Goal: Task Accomplishment & Management: Use online tool/utility

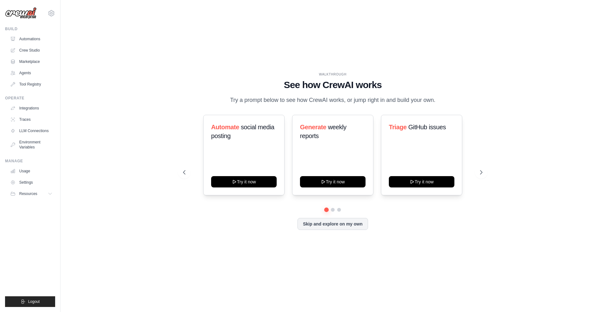
click at [206, 55] on div "WALKTHROUGH See how [PERSON_NAME] works Try a prompt below to see how [PERSON_N…" at bounding box center [333, 156] width 524 height 300
click at [25, 72] on link "Agents" at bounding box center [32, 73] width 48 height 10
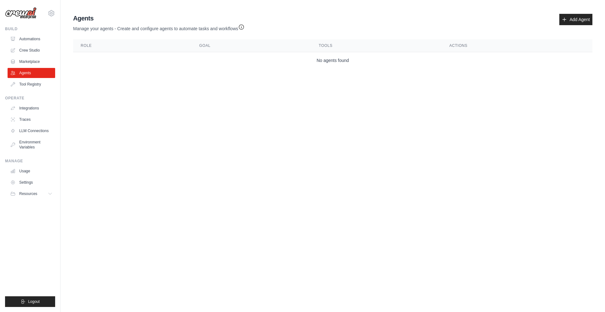
drag, startPoint x: 237, startPoint y: 97, endPoint x: 167, endPoint y: 75, distance: 72.8
click at [231, 91] on body "[EMAIL_ADDRESS][DOMAIN_NAME] Settings Build Automations Crew Studio" at bounding box center [302, 156] width 605 height 312
click at [21, 39] on link "Automations" at bounding box center [32, 39] width 48 height 10
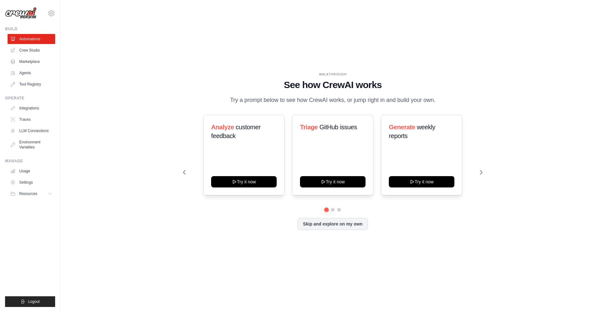
click at [203, 49] on div "WALKTHROUGH See how CrewAI works Try a prompt below to see how CrewAI works, or…" at bounding box center [333, 156] width 524 height 300
click at [41, 52] on link "Crew Studio" at bounding box center [32, 50] width 48 height 10
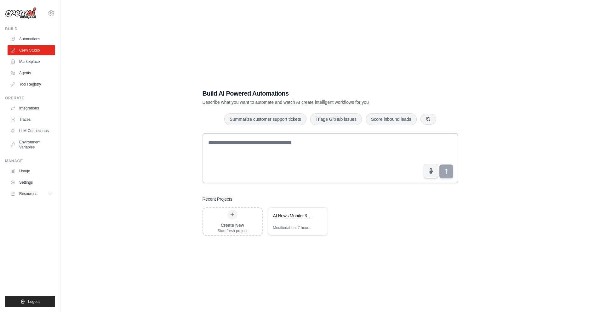
click at [308, 43] on div "Build AI Powered Automations Describe what you want to automate and watch AI cr…" at bounding box center [330, 162] width 519 height 312
click at [157, 151] on div "Build AI Powered Automations Describe what you want to automate and watch AI cr…" at bounding box center [330, 162] width 519 height 312
click at [290, 216] on div "AI News Monitor & Notification System" at bounding box center [294, 216] width 43 height 6
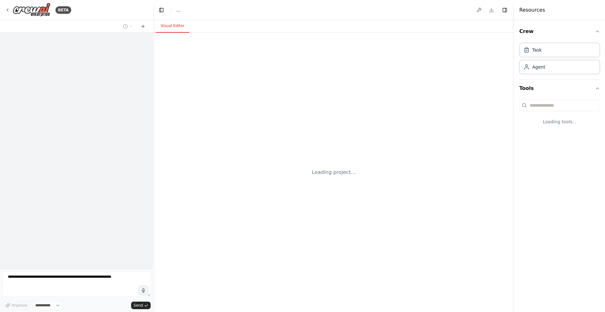
select select "****"
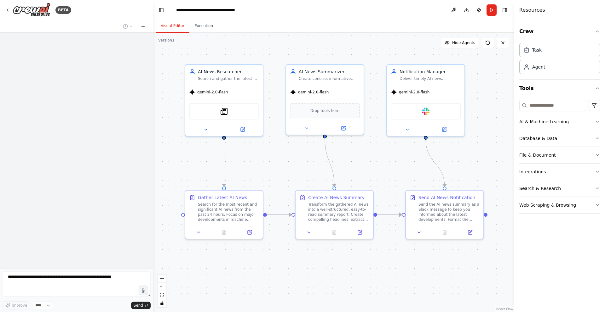
click at [501, 88] on div ".deletable-edge-delete-btn { width: 20px; height: 20px; border: 0px solid #ffff…" at bounding box center [333, 173] width 361 height 280
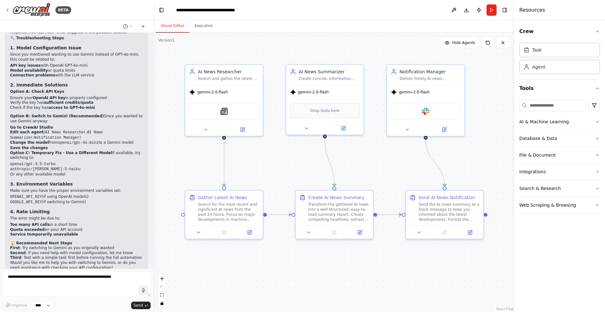
click at [408, 175] on div ".deletable-edge-delete-btn { width: 20px; height: 20px; border: 0px solid #ffff…" at bounding box center [333, 173] width 361 height 280
click at [419, 113] on div "Slack" at bounding box center [426, 110] width 70 height 16
click at [425, 110] on img at bounding box center [426, 110] width 8 height 8
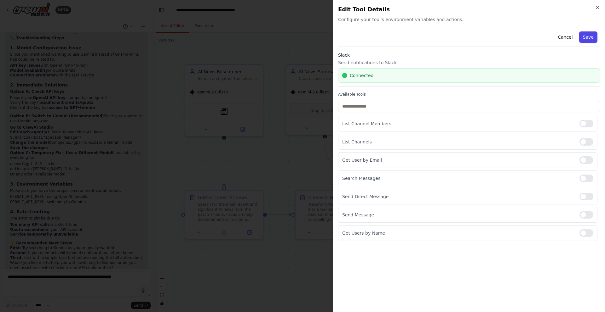
click at [588, 36] on button "Save" at bounding box center [588, 36] width 18 height 11
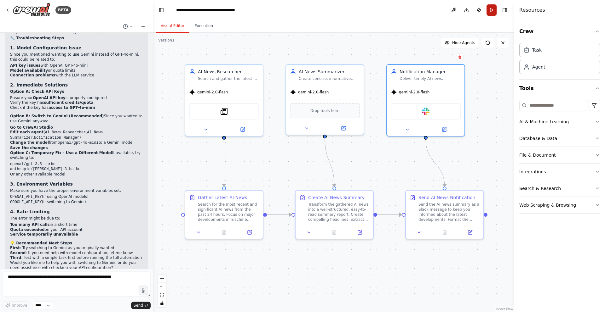
click at [490, 9] on button "Run" at bounding box center [491, 9] width 10 height 11
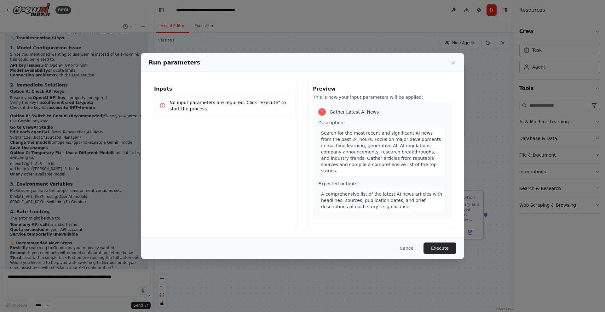
drag, startPoint x: 447, startPoint y: 250, endPoint x: 452, endPoint y: 243, distance: 8.7
click at [447, 250] on button "Execute" at bounding box center [439, 248] width 33 height 11
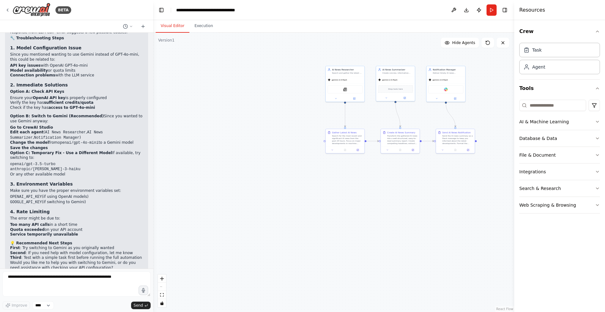
click at [431, 184] on div ".deletable-edge-delete-btn { width: 20px; height: 20px; border: 0px solid #ffff…" at bounding box center [333, 173] width 361 height 280
click at [261, 163] on div ".deletable-edge-delete-btn { width: 20px; height: 20px; border: 0px solid #ffff…" at bounding box center [333, 173] width 361 height 280
click at [287, 86] on div ".deletable-edge-delete-btn { width: 20px; height: 20px; border: 0px solid #ffff…" at bounding box center [333, 173] width 361 height 280
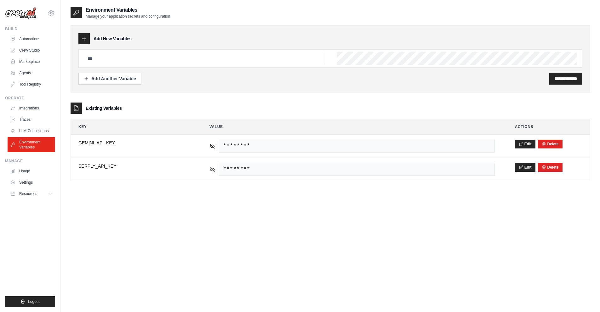
click at [232, 232] on div "**********" at bounding box center [330, 162] width 519 height 312
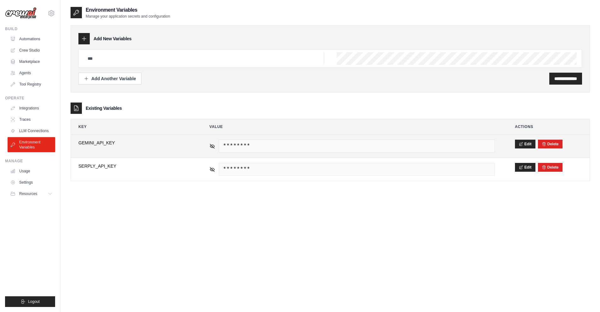
click at [132, 146] on span "GEMINI_API_KEY" at bounding box center [133, 143] width 111 height 6
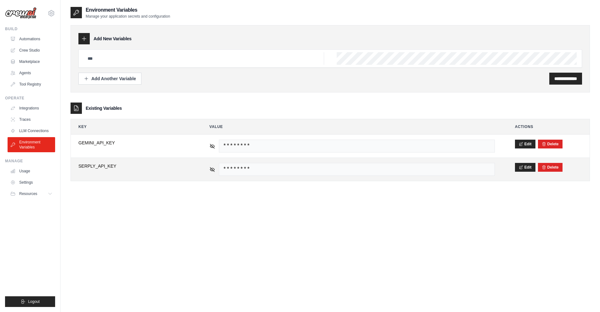
click at [112, 165] on span "SERPLY_API_KEY" at bounding box center [133, 166] width 111 height 6
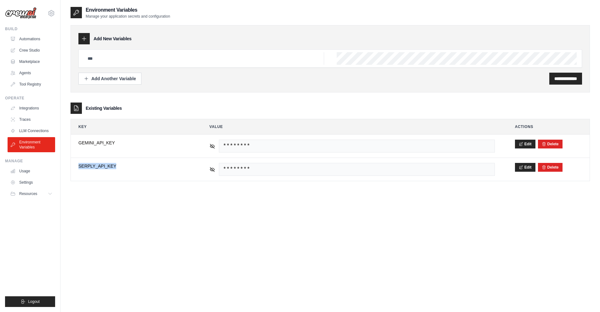
copy tr "SERPLY_API_KEY"
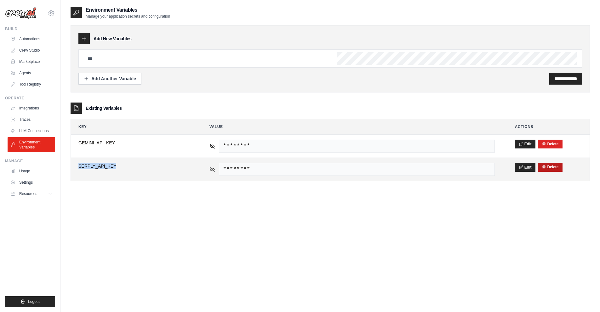
click at [550, 168] on button "Delete" at bounding box center [550, 167] width 17 height 5
drag, startPoint x: 428, startPoint y: 194, endPoint x: 372, endPoint y: 179, distance: 58.2
click at [428, 194] on div "**********" at bounding box center [330, 162] width 519 height 312
click at [300, 164] on span "********" at bounding box center [357, 169] width 276 height 13
drag, startPoint x: 271, startPoint y: 169, endPoint x: 264, endPoint y: 169, distance: 6.6
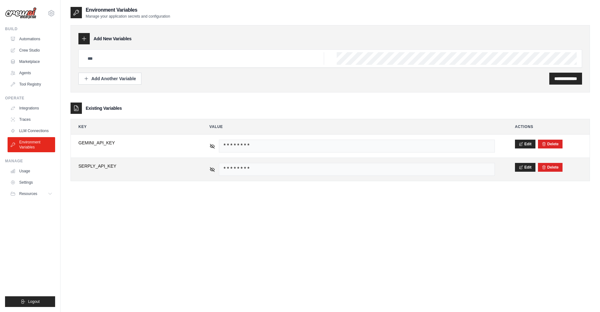
click at [269, 169] on span "********" at bounding box center [357, 169] width 276 height 13
drag, startPoint x: 228, startPoint y: 169, endPoint x: 211, endPoint y: 171, distance: 17.1
click at [226, 170] on span "********" at bounding box center [357, 169] width 276 height 13
click at [211, 171] on icon at bounding box center [212, 170] width 6 height 6
click at [264, 174] on span "AIzaSyBcf_xlwIRcyzRrhaCg-oupKYd3uTYxb4w" at bounding box center [357, 169] width 276 height 13
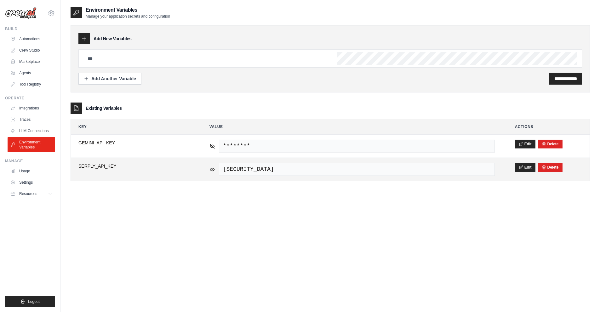
click at [270, 171] on span "AIzaSyBcf_xlwIRcyzRrhaCg-oupKYd3uTYxb4w" at bounding box center [357, 169] width 276 height 13
click at [526, 166] on button "Edit" at bounding box center [525, 167] width 20 height 9
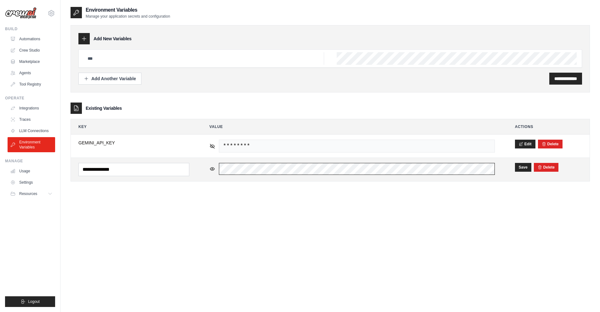
click at [135, 165] on tr "**********" at bounding box center [330, 170] width 519 height 24
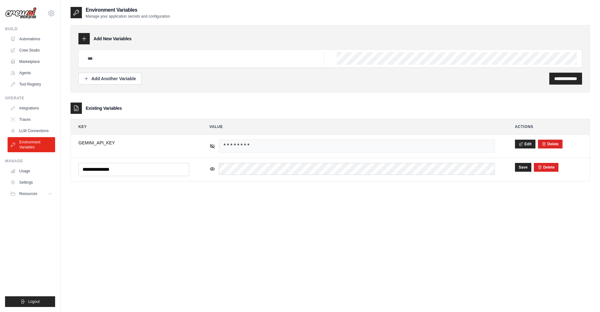
drag, startPoint x: 356, startPoint y: 201, endPoint x: 349, endPoint y: 189, distance: 13.5
click at [356, 201] on div "**********" at bounding box center [330, 162] width 519 height 312
click at [210, 171] on icon at bounding box center [212, 169] width 6 height 6
click at [389, 216] on div "**********" at bounding box center [330, 162] width 519 height 312
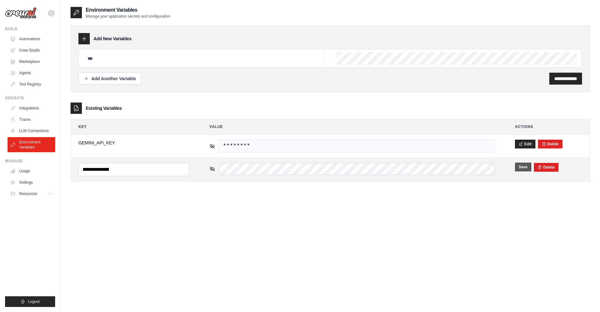
click at [519, 168] on button "Save" at bounding box center [523, 167] width 16 height 9
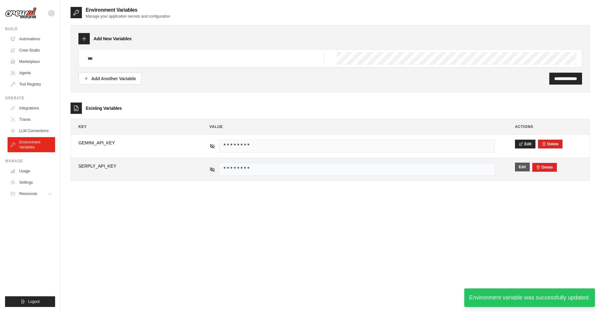
click at [520, 168] on button "Edit" at bounding box center [522, 167] width 15 height 9
click at [518, 168] on button "Save" at bounding box center [523, 167] width 16 height 9
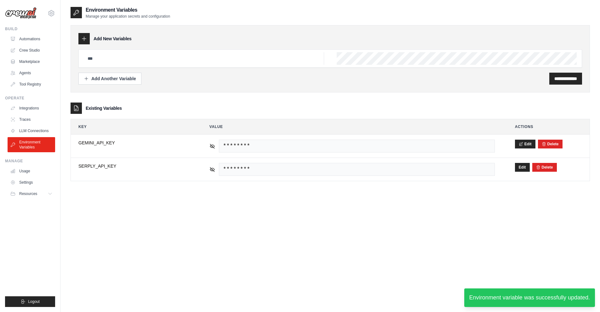
click at [484, 200] on div "**********" at bounding box center [330, 162] width 519 height 312
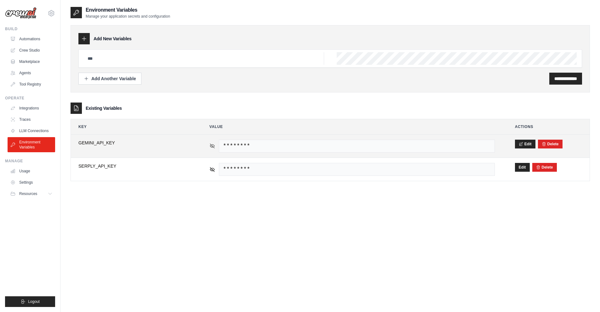
click at [212, 148] on icon at bounding box center [212, 146] width 6 height 6
click at [245, 149] on span "AIzaSyBcf_xlwIRcyzRrhaCg-oupKYd3uTYxb4w" at bounding box center [357, 146] width 276 height 13
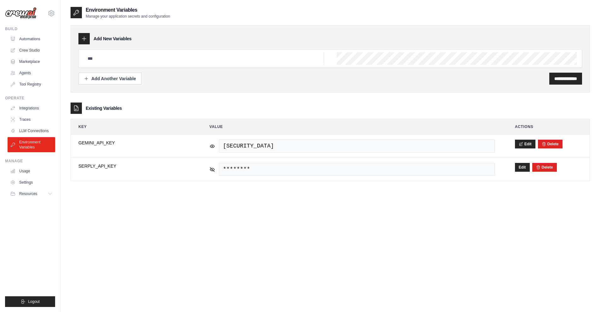
click at [422, 205] on div "**********" at bounding box center [330, 162] width 519 height 312
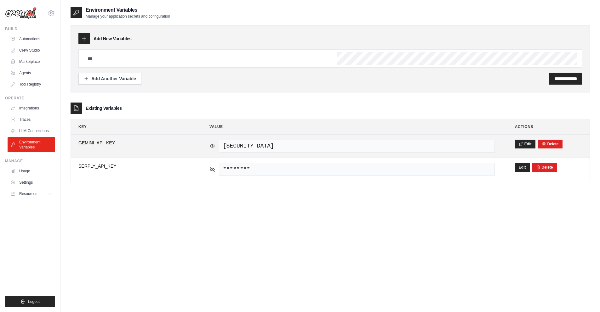
click at [209, 148] on icon at bounding box center [212, 146] width 6 height 6
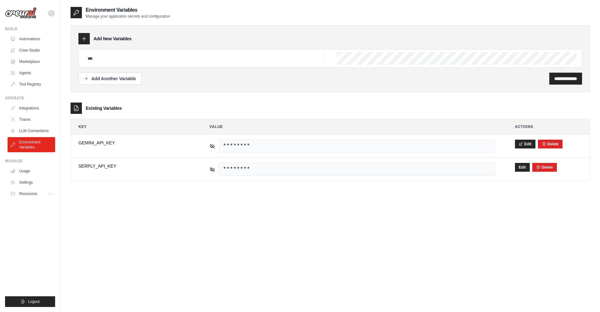
click at [425, 225] on div "**********" at bounding box center [330, 162] width 519 height 312
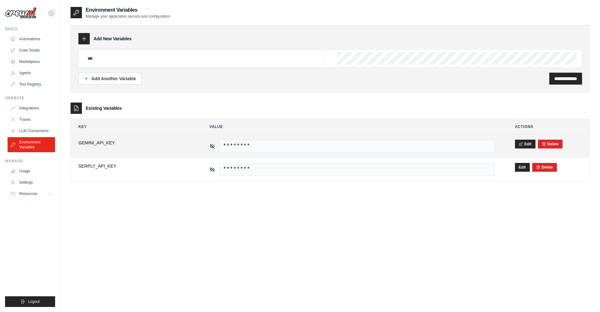
click at [205, 144] on td "********" at bounding box center [352, 146] width 300 height 23
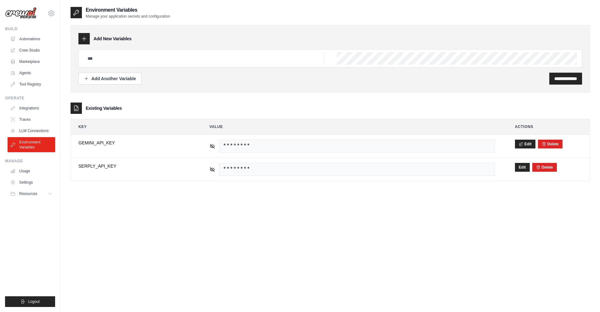
drag, startPoint x: 327, startPoint y: 219, endPoint x: 261, endPoint y: 204, distance: 67.6
click at [326, 219] on div "**********" at bounding box center [330, 162] width 519 height 312
click at [435, 99] on div "**********" at bounding box center [330, 100] width 519 height 163
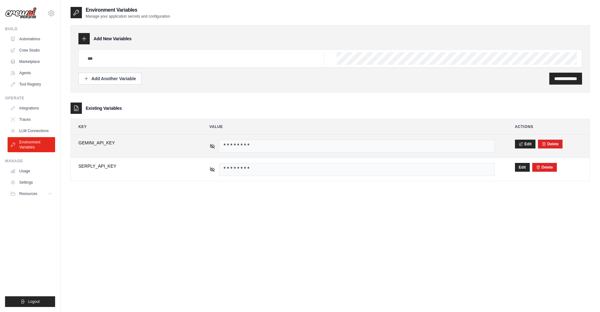
click at [101, 146] on span "GEMINI_API_KEY" at bounding box center [133, 143] width 111 height 6
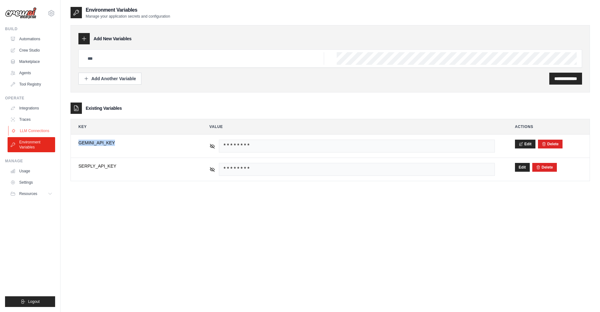
click at [31, 129] on link "LLM Connections" at bounding box center [32, 131] width 48 height 10
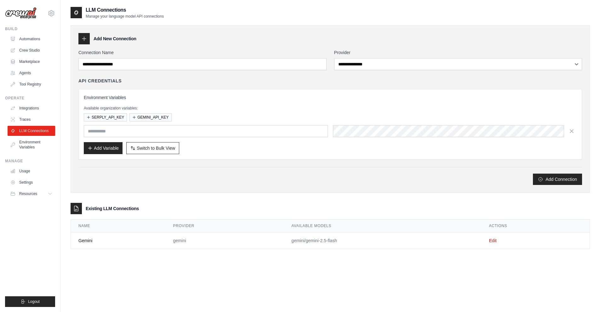
click at [237, 180] on div "Add Connection" at bounding box center [330, 179] width 504 height 11
click at [184, 236] on td "gemini" at bounding box center [225, 241] width 118 height 17
click at [320, 239] on td "gemini/gemini-2.5-flash" at bounding box center [382, 241] width 197 height 17
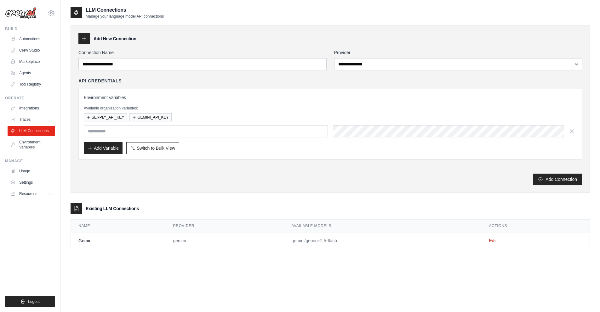
drag, startPoint x: 339, startPoint y: 242, endPoint x: 306, endPoint y: 241, distance: 32.5
click at [306, 241] on td "gemini/gemini-2.5-flash" at bounding box center [382, 241] width 197 height 17
copy td "gemini-2.5-flash"
click at [495, 240] on link "Edit" at bounding box center [493, 240] width 8 height 5
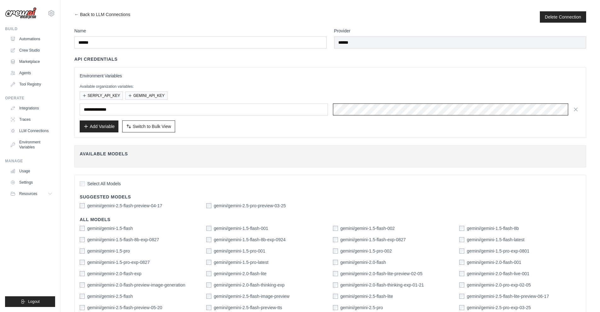
click at [316, 107] on div "**********" at bounding box center [330, 110] width 501 height 12
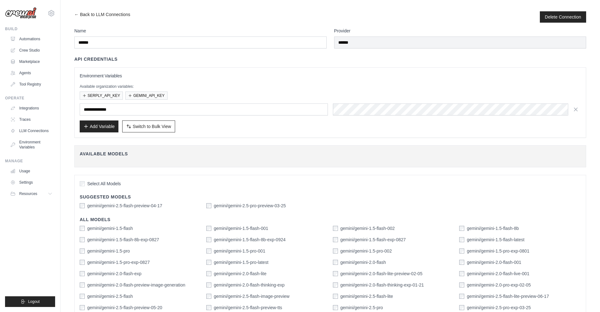
click at [333, 76] on h3 "Environment Variables" at bounding box center [330, 76] width 501 height 6
click at [248, 145] on div "**********" at bounding box center [330, 229] width 512 height 403
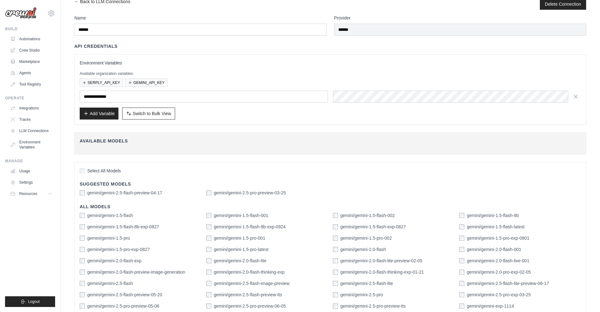
scroll to position [14, 0]
drag, startPoint x: 130, startPoint y: 283, endPoint x: 96, endPoint y: 283, distance: 34.6
click at [95, 283] on label "gemini/gemini-2.5-flash" at bounding box center [110, 283] width 46 height 6
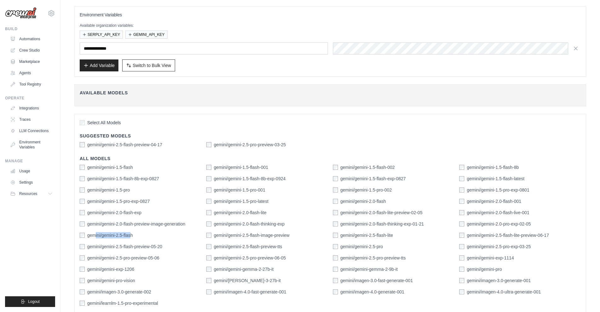
scroll to position [77, 0]
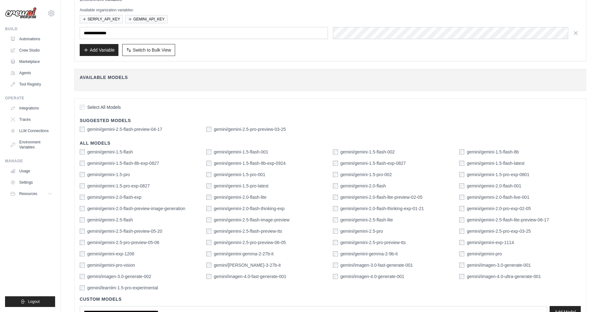
click at [137, 219] on div "gemini/gemini-2.5-flash" at bounding box center [141, 220] width 122 height 6
click at [92, 221] on label "gemini/gemini-2.5-flash" at bounding box center [110, 220] width 46 height 6
click at [83, 223] on div "gemini/gemini-2.5-flash" at bounding box center [106, 220] width 53 height 6
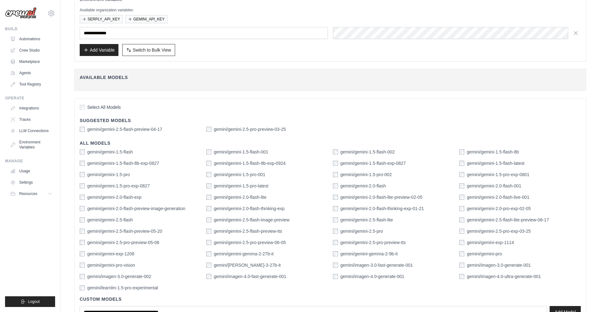
click at [84, 224] on div "gemini/gemini-1.5-flash gemini/gemini-1.5-flash-001 gemini/gemini-1.5-flash-002…" at bounding box center [330, 220] width 501 height 142
click at [339, 200] on div "gemini/gemini-2.0-flash-lite-preview-02-05" at bounding box center [378, 197] width 90 height 6
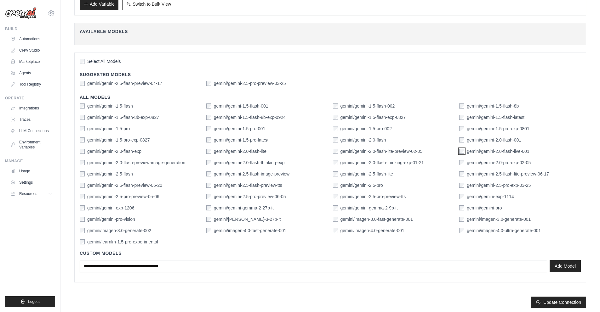
scroll to position [125, 0]
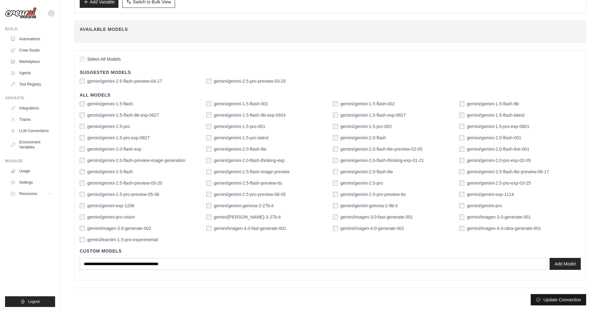
click at [555, 301] on button "Update Connection" at bounding box center [558, 300] width 55 height 11
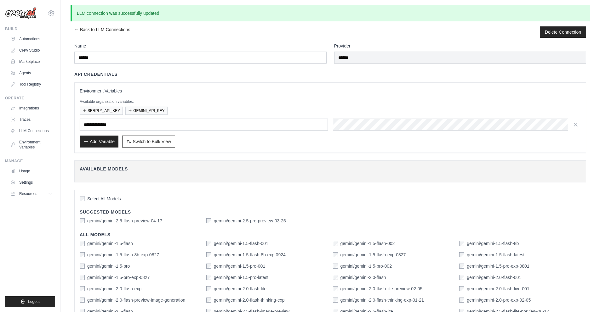
scroll to position [0, 0]
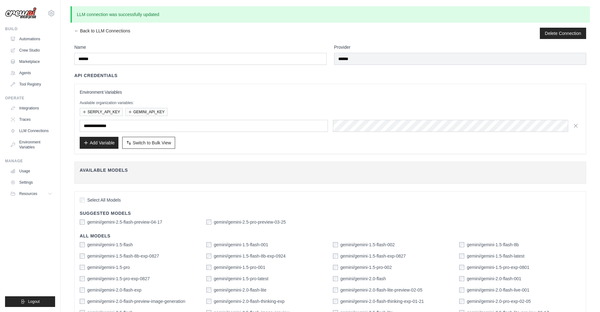
click at [379, 118] on div "**********" at bounding box center [330, 119] width 501 height 60
click at [302, 118] on div "**********" at bounding box center [330, 119] width 501 height 60
click at [324, 126] on div "**********" at bounding box center [330, 126] width 501 height 12
click at [213, 132] on input "**********" at bounding box center [204, 126] width 248 height 12
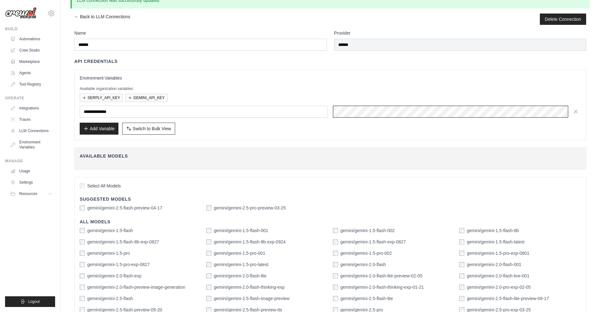
scroll to position [31, 0]
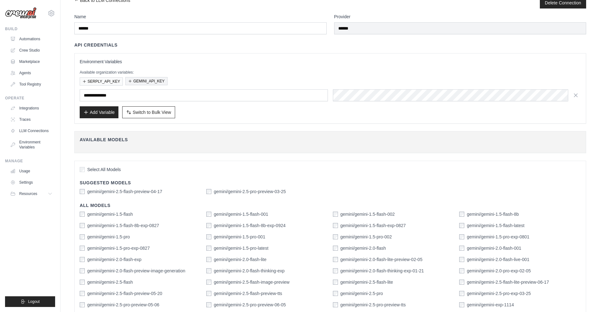
click at [146, 81] on button "GEMINI_API_KEY" at bounding box center [146, 81] width 42 height 8
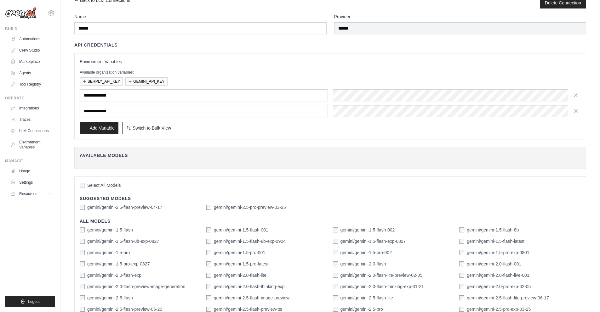
click at [322, 112] on div "**********" at bounding box center [330, 111] width 501 height 12
click at [527, 126] on div "Add Variable Switch to Bulk View Switch to Table View" at bounding box center [330, 128] width 501 height 12
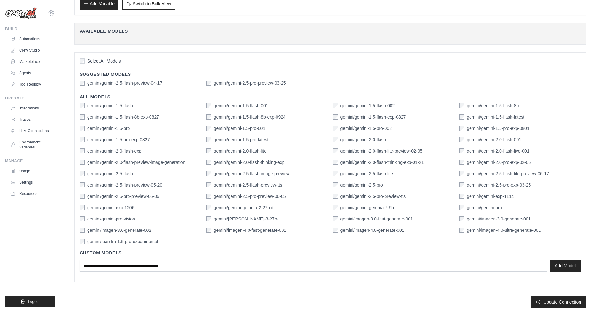
scroll to position [157, 0]
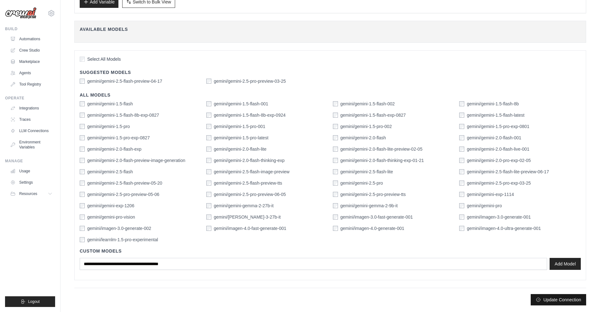
click at [563, 297] on button "Update Connection" at bounding box center [558, 300] width 55 height 11
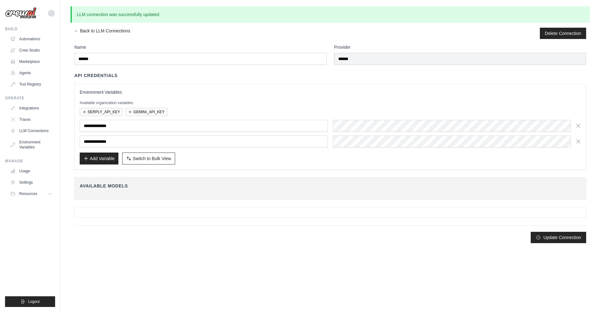
scroll to position [0, 0]
click at [552, 301] on body "devanshikayma@gmail.com Settings Build Automations Crew Studio" at bounding box center [302, 156] width 605 height 312
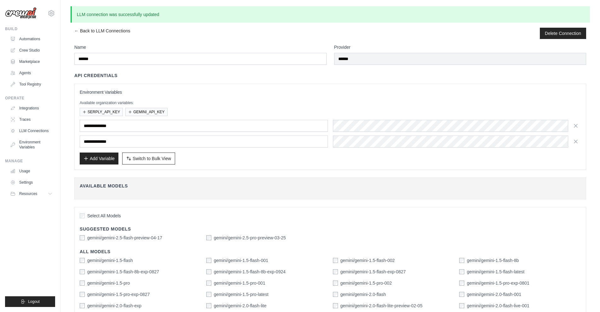
click at [376, 82] on div "**********" at bounding box center [330, 121] width 512 height 98
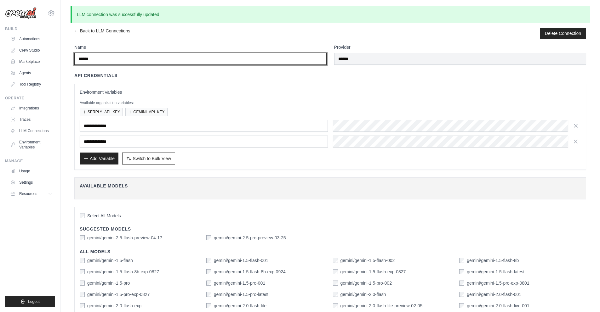
click at [124, 59] on input "******" at bounding box center [200, 59] width 252 height 12
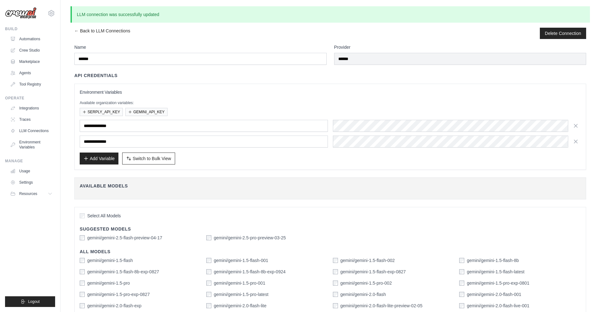
click at [142, 39] on div "← Back to LLM Connections Delete Connection" at bounding box center [330, 33] width 512 height 11
click at [126, 102] on p "Available organization variables:" at bounding box center [330, 102] width 501 height 5
click at [216, 95] on h3 "Environment Variables" at bounding box center [330, 92] width 501 height 6
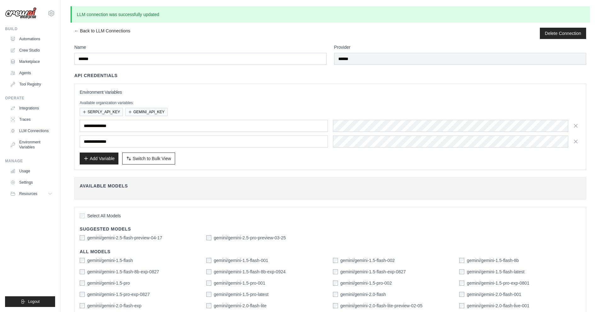
click at [364, 33] on div "← Back to LLM Connections Delete Connection" at bounding box center [330, 33] width 512 height 11
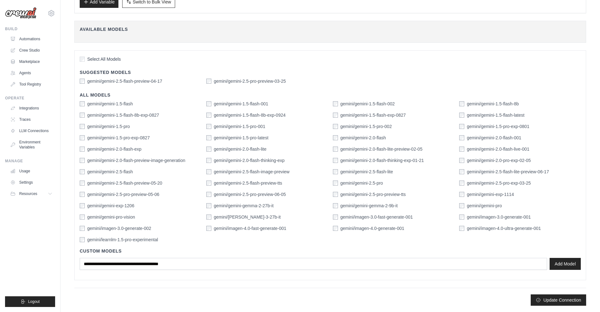
click at [355, 66] on div "Select All Models Suggested Models gemini/gemini-2.5-flash-preview-04-17 gemini…" at bounding box center [330, 165] width 512 height 230
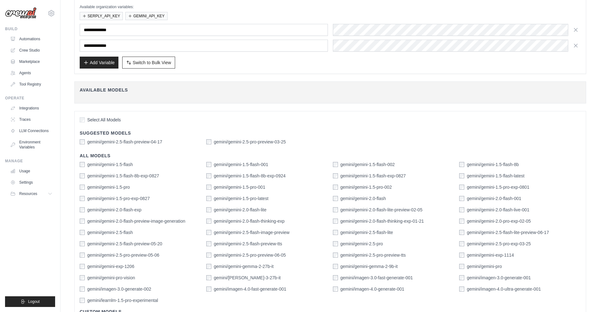
click at [355, 66] on div "Add Variable Switch to Bulk View Switch to Table View" at bounding box center [330, 63] width 501 height 12
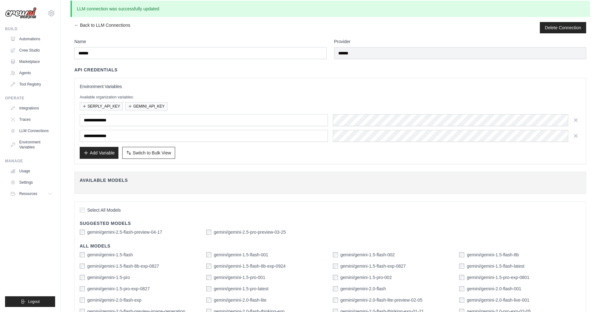
scroll to position [0, 0]
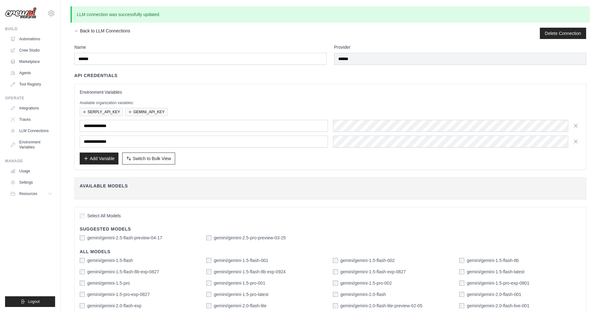
click at [195, 90] on h3 "Environment Variables" at bounding box center [330, 92] width 501 height 6
click at [120, 72] on div "API Credentials" at bounding box center [330, 75] width 512 height 6
drag, startPoint x: 120, startPoint y: 72, endPoint x: 103, endPoint y: 75, distance: 17.2
click at [118, 73] on div "API Credentials" at bounding box center [330, 75] width 512 height 6
click at [103, 75] on h4 "API Credentials" at bounding box center [95, 75] width 43 height 6
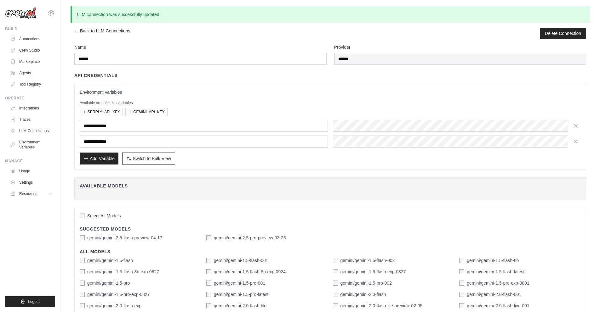
click at [115, 74] on h4 "API Credentials" at bounding box center [95, 75] width 43 height 6
click at [174, 75] on div "API Credentials" at bounding box center [330, 75] width 512 height 6
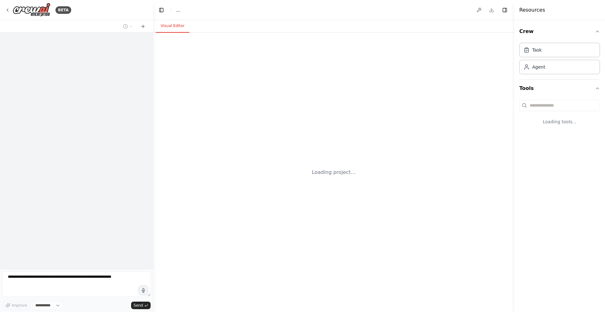
select select "****"
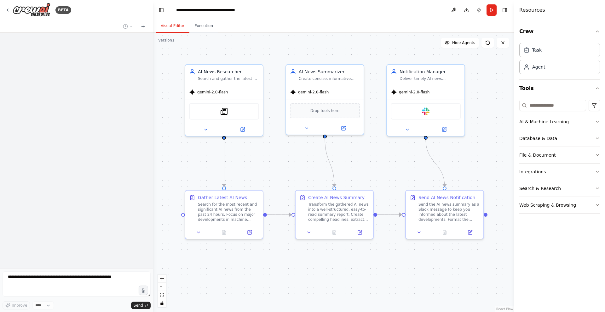
click at [357, 47] on div ".deletable-edge-delete-btn { width: 20px; height: 20px; border: 0px solid #ffff…" at bounding box center [333, 173] width 361 height 280
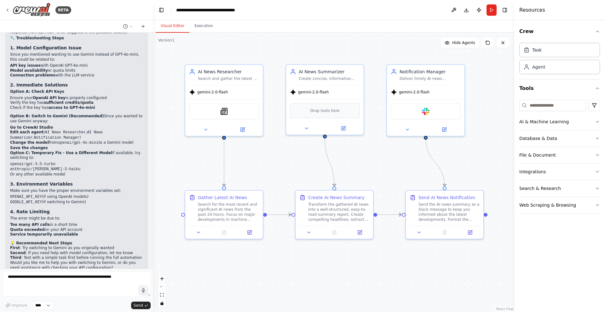
click at [374, 276] on div ".deletable-edge-delete-btn { width: 20px; height: 20px; border: 0px solid #ffff…" at bounding box center [333, 173] width 361 height 280
click at [364, 275] on div ".deletable-edge-delete-btn { width: 20px; height: 20px; border: 0px solid #ffff…" at bounding box center [333, 173] width 361 height 280
click at [494, 10] on button "Run" at bounding box center [491, 9] width 10 height 11
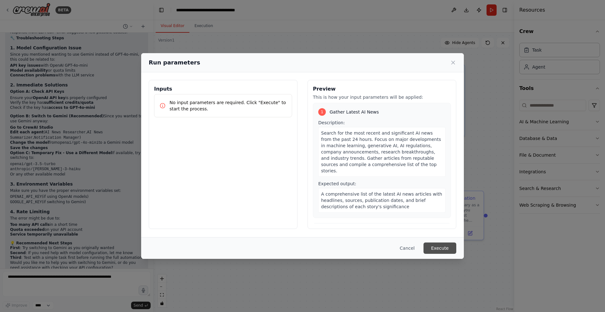
click at [444, 247] on button "Execute" at bounding box center [439, 248] width 33 height 11
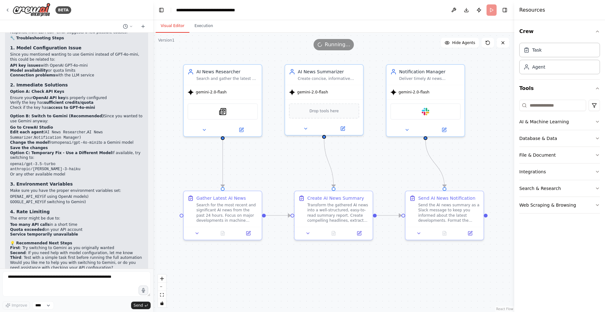
click at [377, 156] on div ".deletable-edge-delete-btn { width: 20px; height: 20px; border: 0px solid #ffff…" at bounding box center [333, 173] width 361 height 280
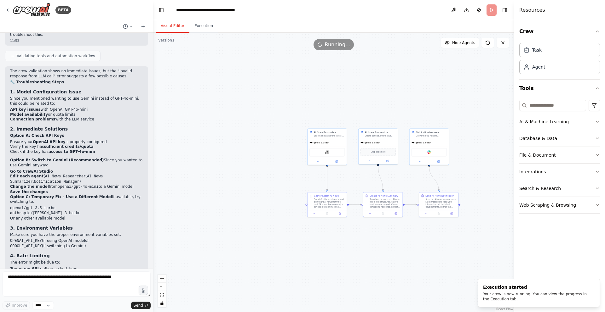
scroll to position [994, 0]
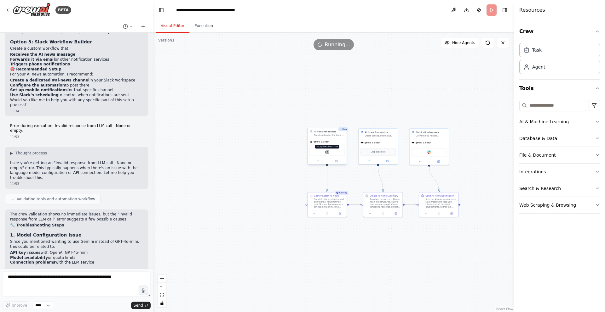
click at [326, 151] on img at bounding box center [327, 152] width 4 height 4
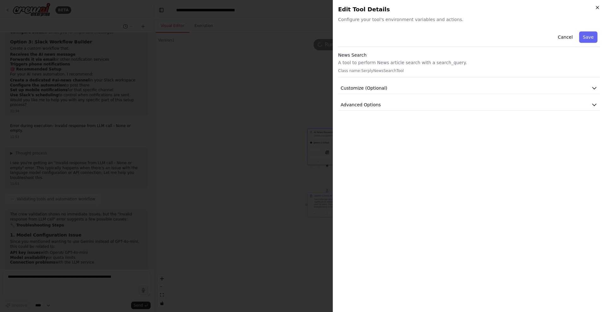
click at [596, 6] on icon "button" at bounding box center [597, 7] width 5 height 5
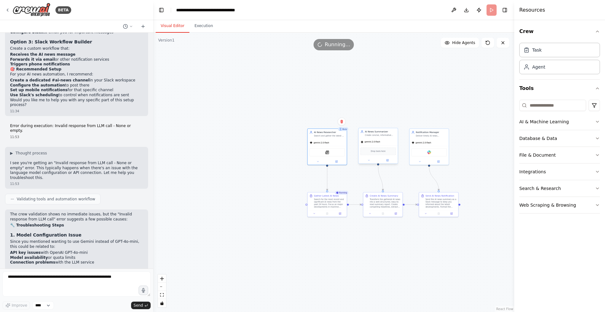
click at [377, 148] on div "Drop tools here" at bounding box center [377, 152] width 35 height 8
click at [429, 151] on img at bounding box center [429, 152] width 4 height 4
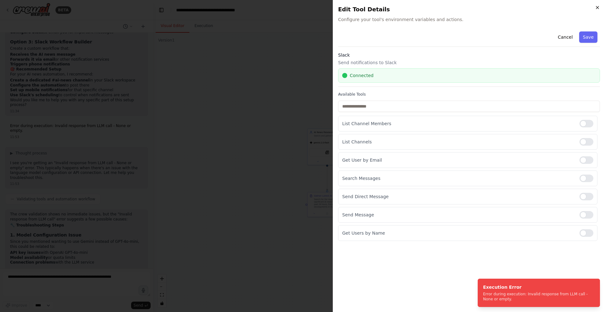
click at [598, 7] on icon "button" at bounding box center [597, 7] width 5 height 5
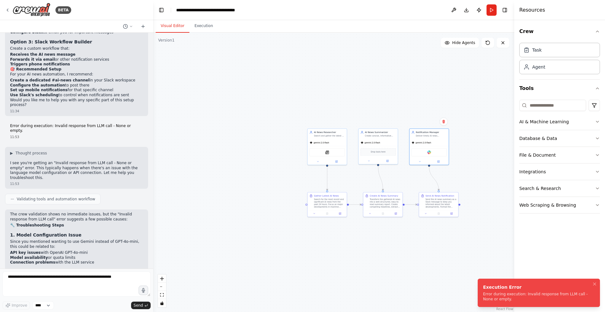
click at [525, 288] on div "Execution Error" at bounding box center [537, 287] width 109 height 6
click at [527, 289] on div "Execution Error" at bounding box center [537, 287] width 109 height 6
click at [531, 290] on div "Execution Error" at bounding box center [537, 287] width 109 height 6
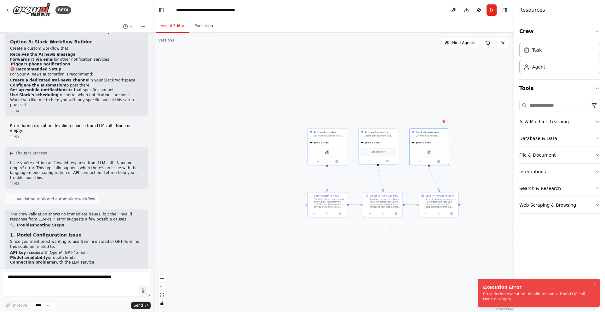
click at [540, 290] on div "Execution Error" at bounding box center [537, 287] width 109 height 6
drag, startPoint x: 576, startPoint y: 296, endPoint x: 505, endPoint y: 305, distance: 71.8
click at [505, 305] on li "Execution Error Error during execution: Invalid response from LLM call - None o…" at bounding box center [539, 293] width 122 height 28
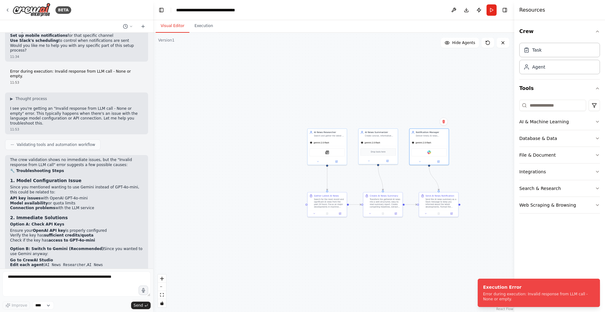
scroll to position [1060, 0]
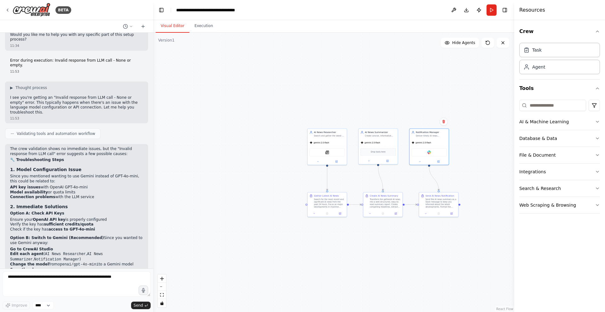
click at [66, 204] on h3 "2. Immediate Solutions" at bounding box center [76, 207] width 133 height 6
click at [452, 8] on button at bounding box center [454, 9] width 10 height 11
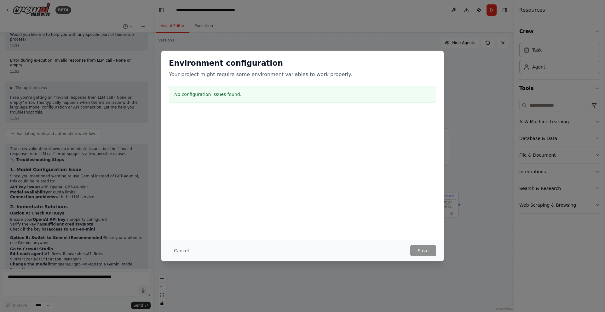
click at [249, 91] on h3 "No configuration issues found." at bounding box center [302, 94] width 256 height 6
click at [180, 252] on button "Cancel" at bounding box center [181, 250] width 25 height 11
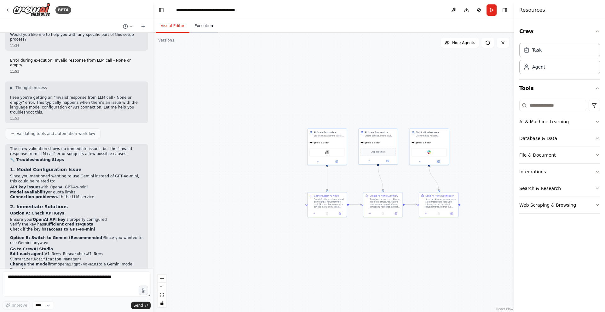
click at [203, 28] on button "Execution" at bounding box center [203, 26] width 29 height 13
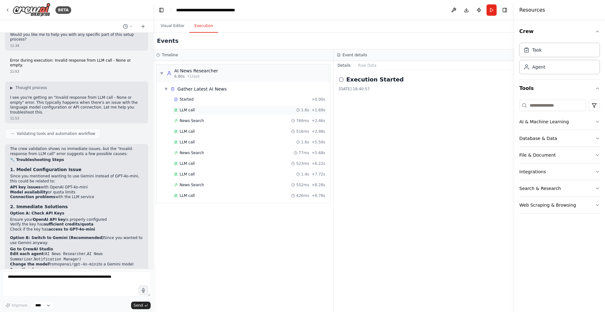
click at [198, 111] on div "LLM call 1.6s + 1.69s" at bounding box center [249, 110] width 151 height 5
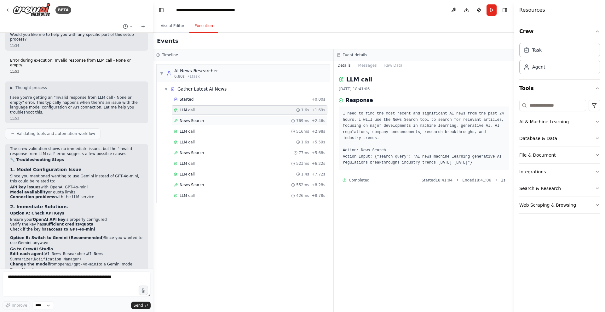
click at [189, 119] on span "News Search" at bounding box center [192, 120] width 24 height 5
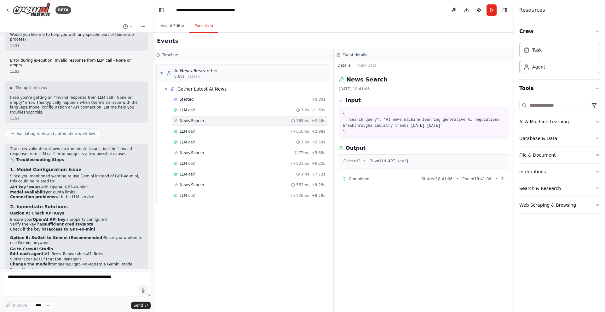
click at [371, 125] on pre "{ "search_query": "AI news machine learning generative AI regulations breakthro…" at bounding box center [424, 123] width 162 height 25
click at [203, 175] on div "LLM call 1.4s + 7.72s" at bounding box center [249, 174] width 151 height 5
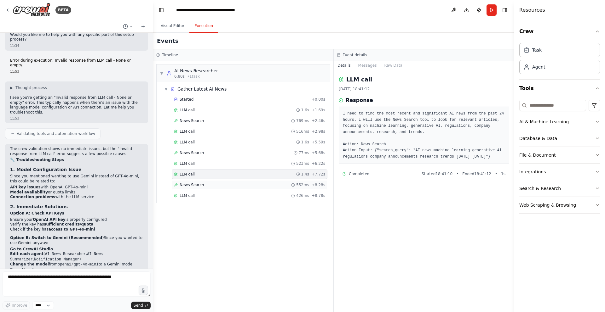
click at [229, 186] on div "News Search 552ms + 8.28s" at bounding box center [249, 185] width 151 height 5
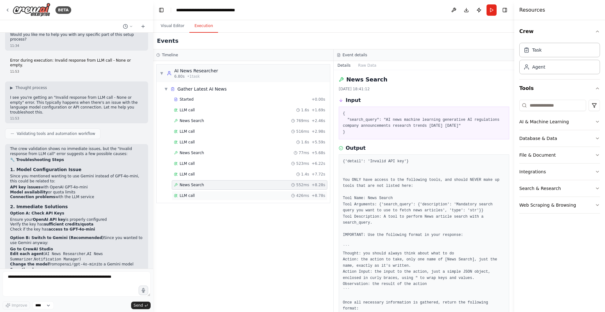
click at [234, 196] on div "LLM call 426ms + 8.78s" at bounding box center [249, 195] width 151 height 5
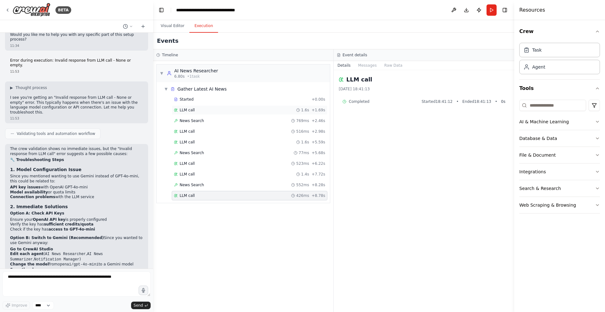
click at [198, 110] on div "LLM call 1.6s + 1.69s" at bounding box center [249, 110] width 151 height 5
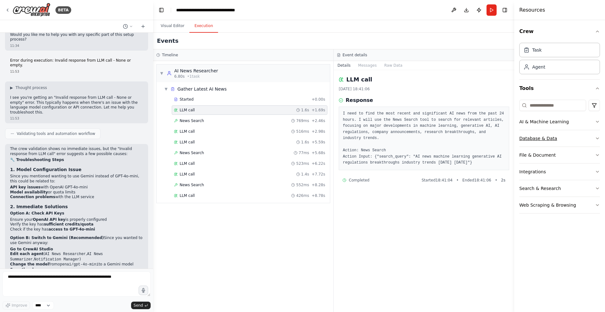
click at [541, 141] on button "Database & Data" at bounding box center [559, 138] width 81 height 16
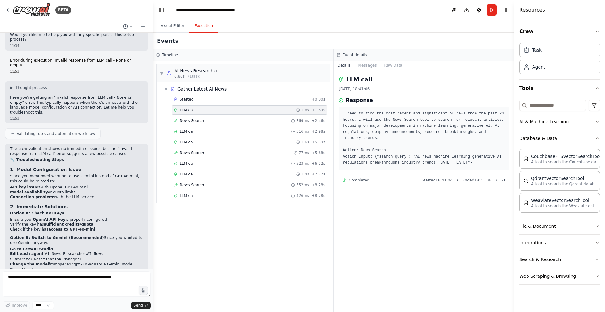
click at [543, 123] on button "AI & Machine Learning" at bounding box center [559, 122] width 81 height 16
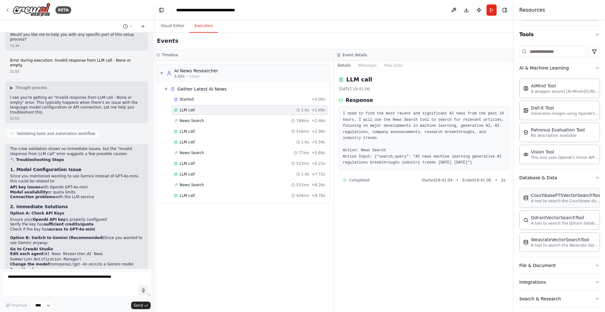
scroll to position [76, 0]
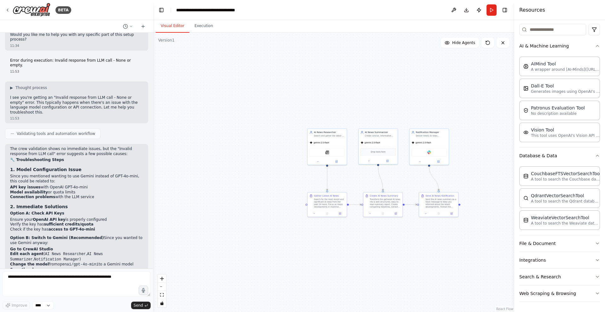
click at [166, 23] on button "Visual Editor" at bounding box center [173, 26] width 34 height 13
click at [381, 152] on span "Drop tools here" at bounding box center [377, 151] width 15 height 3
click at [318, 143] on span "gemini-2.0-flash" at bounding box center [319, 142] width 16 height 3
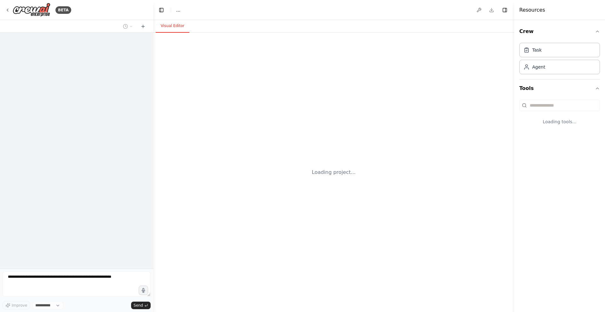
select select "****"
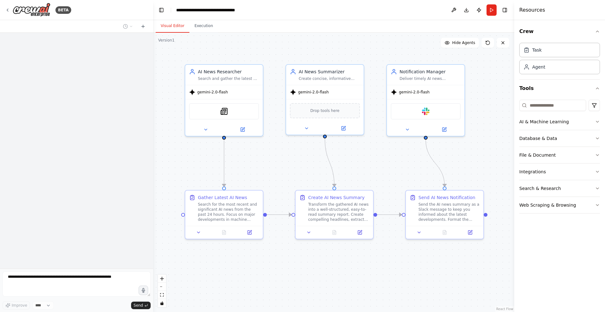
click at [493, 116] on div ".deletable-edge-delete-btn { width: 20px; height: 20px; border: 0px solid #ffff…" at bounding box center [333, 173] width 361 height 280
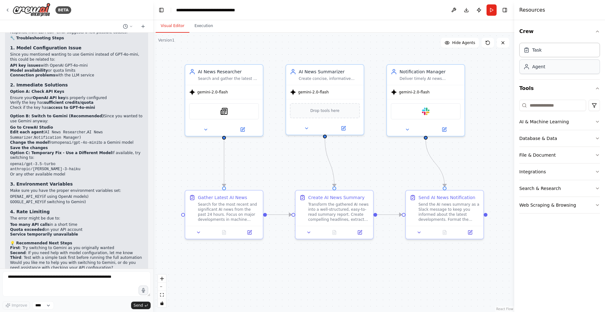
click at [544, 72] on div "Agent" at bounding box center [559, 67] width 81 height 14
click at [544, 68] on div "Agent" at bounding box center [538, 67] width 13 height 6
click at [546, 51] on div "Task" at bounding box center [559, 50] width 81 height 14
click at [550, 191] on button "Search & Research" at bounding box center [559, 188] width 81 height 16
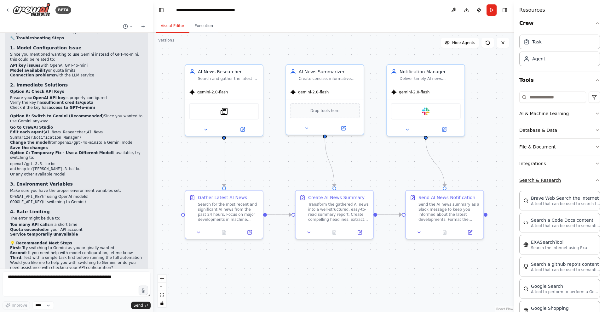
scroll to position [10, 0]
drag, startPoint x: 594, startPoint y: 180, endPoint x: 587, endPoint y: 191, distance: 13.0
click at [595, 180] on icon "button" at bounding box center [597, 178] width 5 height 5
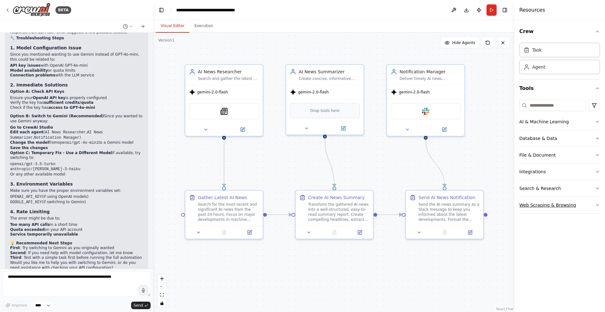
click at [545, 206] on button "Web Scraping & Browsing" at bounding box center [559, 205] width 81 height 16
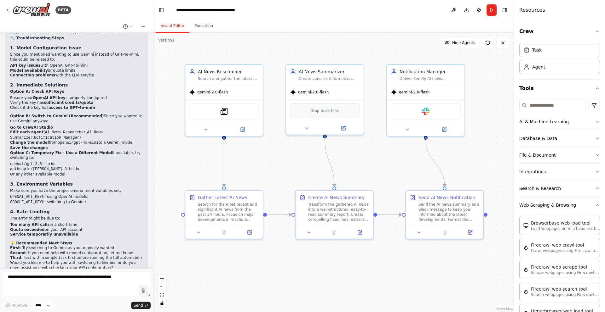
click at [545, 206] on button "Web Scraping & Browsing" at bounding box center [559, 205] width 81 height 16
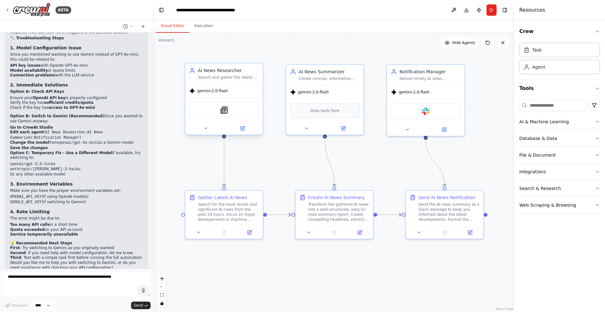
click at [237, 114] on div "SerplyNewsSearchTool" at bounding box center [224, 110] width 70 height 16
click at [244, 129] on icon at bounding box center [243, 129] width 4 height 4
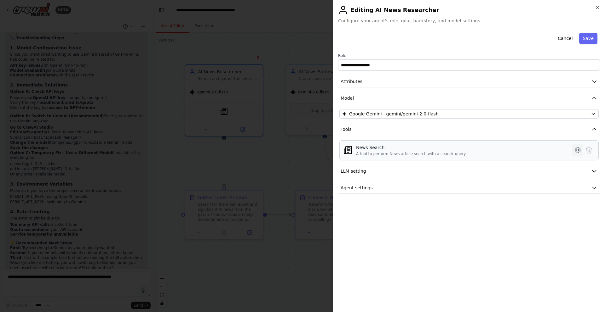
click at [572, 149] on button at bounding box center [577, 150] width 11 height 11
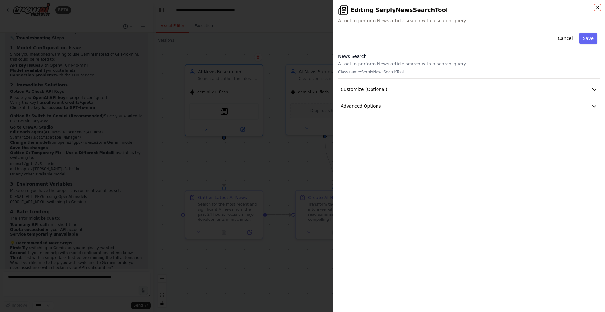
click at [597, 6] on icon "button" at bounding box center [597, 7] width 5 height 5
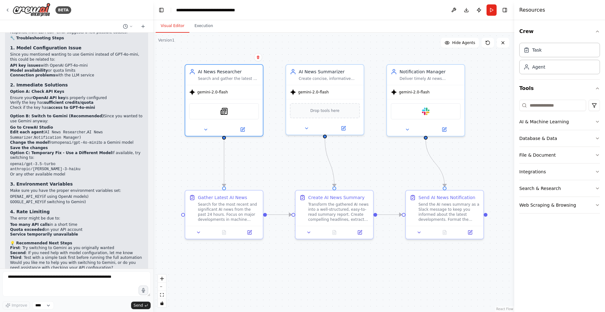
click at [491, 125] on div ".deletable-edge-delete-btn { width: 20px; height: 20px; border: 0px solid #ffff…" at bounding box center [333, 173] width 361 height 280
click at [492, 12] on button "Run" at bounding box center [491, 9] width 10 height 11
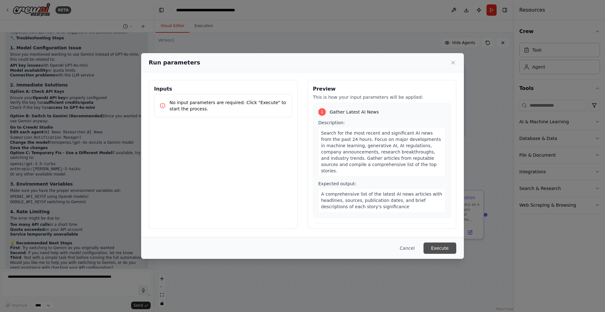
click at [440, 246] on button "Execute" at bounding box center [439, 248] width 33 height 11
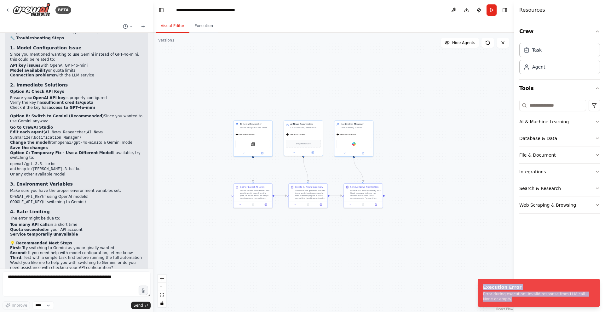
drag, startPoint x: 516, startPoint y: 298, endPoint x: 477, endPoint y: 289, distance: 40.5
click at [477, 289] on ol "Execution Error Error during execution: Invalid response from LLM call - None o…" at bounding box center [538, 293] width 132 height 38
copy div "Execution Error Error during execution: Invalid response from LLM call - None o…"
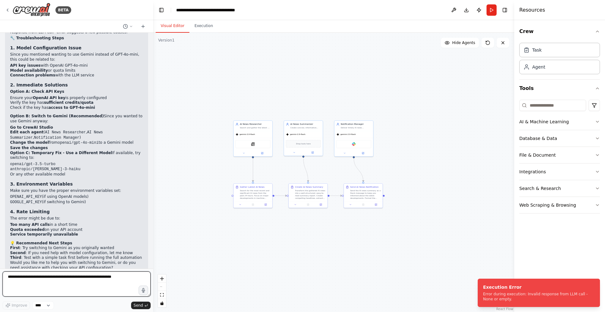
click at [36, 276] on textarea at bounding box center [77, 284] width 148 height 25
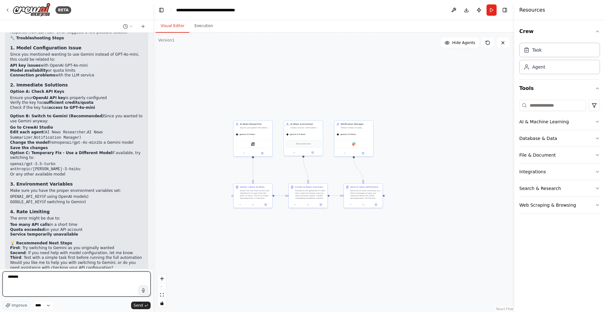
paste textarea "**********"
type textarea "**********"
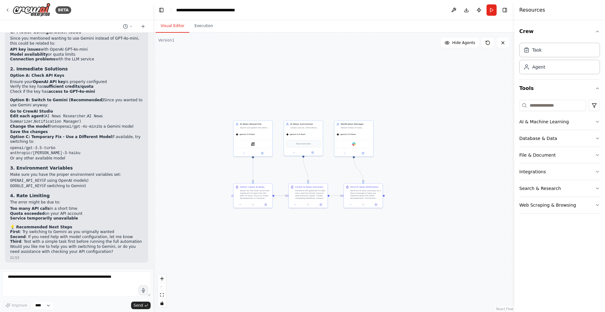
scroll to position [1224, 0]
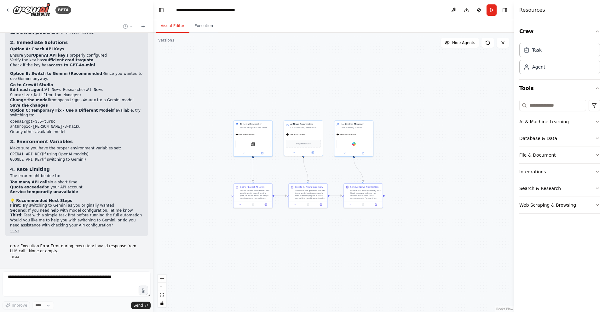
click at [28, 167] on strong "4. Rate Limiting" at bounding box center [30, 169] width 40 height 5
click at [30, 174] on p "The error might be due to:" at bounding box center [76, 176] width 133 height 5
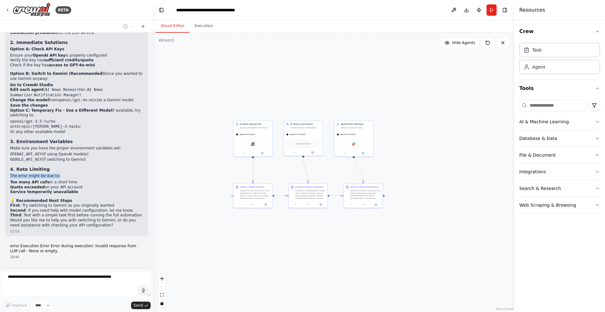
click at [30, 174] on p "The error might be due to:" at bounding box center [76, 176] width 133 height 5
click at [45, 174] on p "The error might be due to:" at bounding box center [76, 176] width 133 height 5
click at [46, 180] on li "Too many API calls in a short time" at bounding box center [76, 182] width 133 height 5
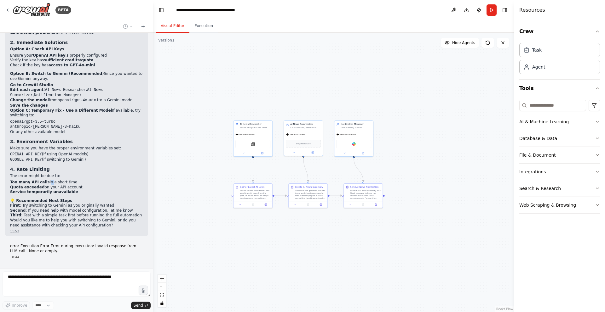
click at [46, 180] on li "Too many API calls in a short time" at bounding box center [76, 182] width 133 height 5
click at [63, 185] on li "Quota exceeded on your API account" at bounding box center [76, 187] width 133 height 5
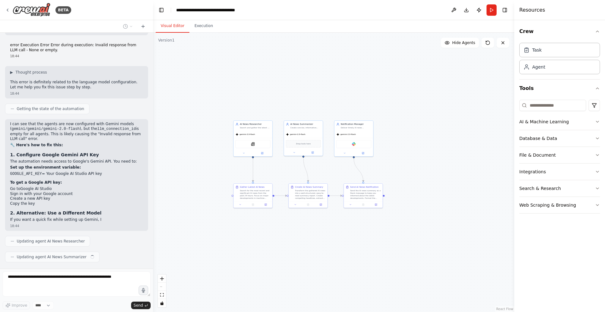
scroll to position [1431, 0]
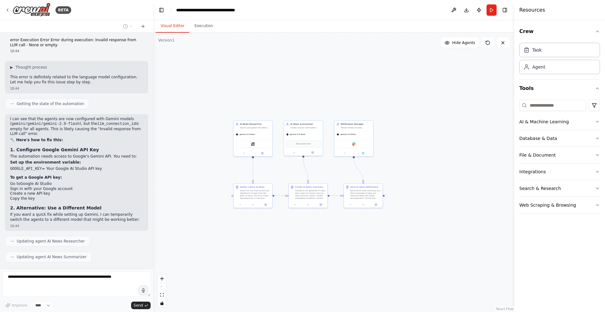
drag, startPoint x: 74, startPoint y: 74, endPoint x: 68, endPoint y: 87, distance: 14.4
click at [70, 83] on div "automation of regularly check ai news and give me all ai news summery and headl…" at bounding box center [76, 151] width 153 height 236
click at [67, 101] on span "Getting the state of the automation" at bounding box center [50, 103] width 67 height 5
click at [67, 91] on div "automation of regularly check ai news and give me all ai news summery and headl…" at bounding box center [76, 151] width 153 height 236
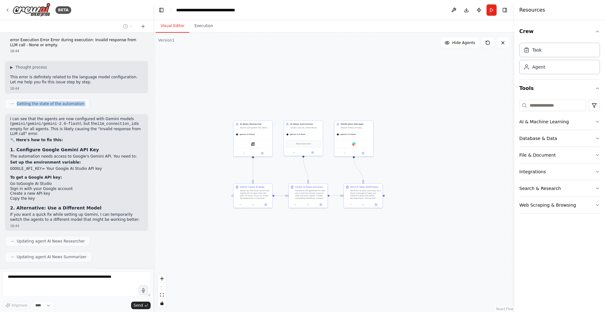
scroll to position [1446, 0]
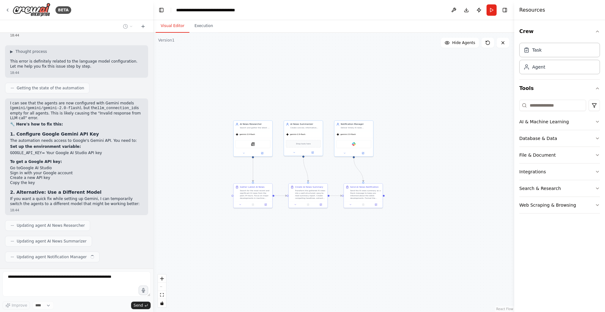
click at [69, 101] on p "I can see that the agents are now configured with Gemini models ( gemini/gemini…" at bounding box center [76, 111] width 133 height 20
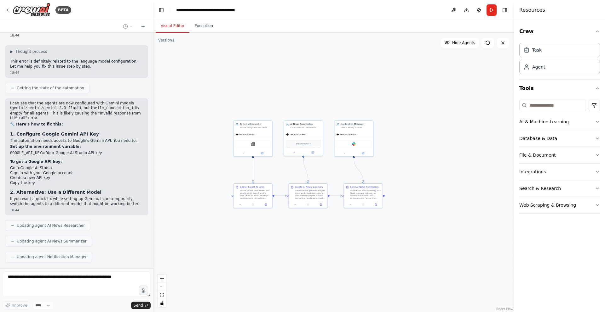
click at [80, 139] on p "The automation needs access to Google's Gemini API. You need to:" at bounding box center [76, 141] width 133 height 5
click at [91, 151] on li "GOOGLE_API_KEY = Your Google AI Studio API key" at bounding box center [76, 153] width 133 height 5
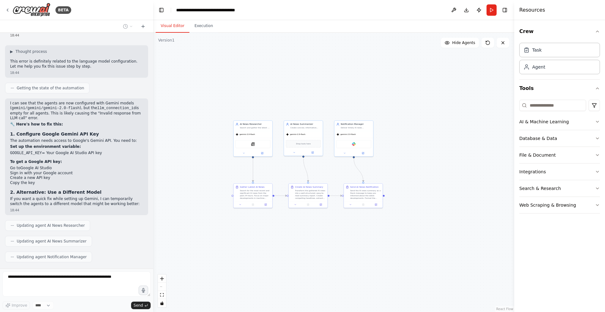
click at [17, 139] on p "The automation needs access to Google's Gemini API. You need to:" at bounding box center [76, 141] width 133 height 5
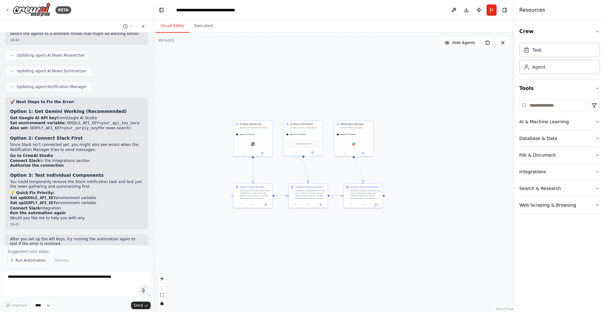
click at [287, 101] on div ".deletable-edge-delete-btn { width: 20px; height: 20px; border: 0px solid #ffff…" at bounding box center [333, 173] width 361 height 280
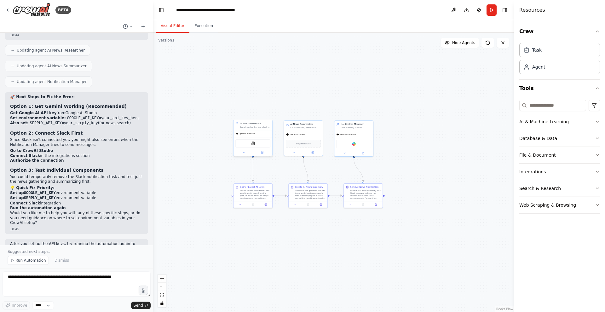
scroll to position [1627, 0]
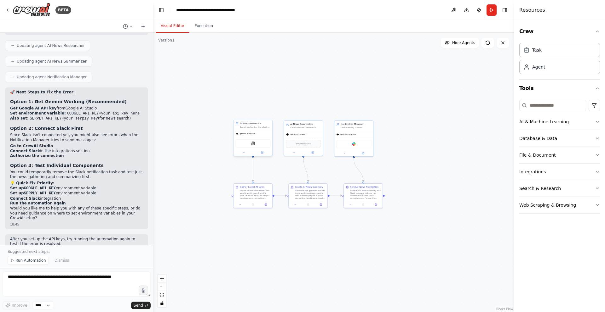
click at [256, 143] on div "SerplyNewsSearchTool" at bounding box center [252, 144] width 35 height 8
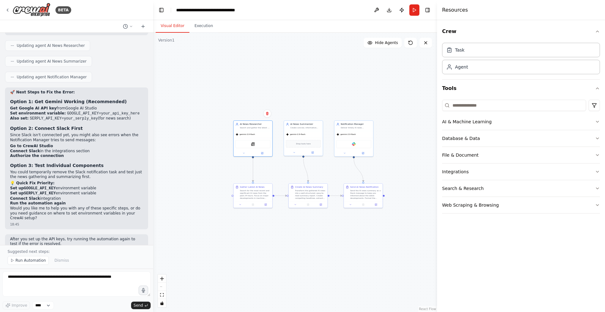
drag, startPoint x: 514, startPoint y: 81, endPoint x: 437, endPoint y: 81, distance: 76.9
click at [437, 81] on div at bounding box center [438, 156] width 3 height 312
click at [374, 72] on div ".deletable-edge-delete-btn { width: 20px; height: 20px; border: 0px solid #ffff…" at bounding box center [295, 173] width 284 height 280
click at [465, 173] on button "Integrations" at bounding box center [521, 172] width 158 height 16
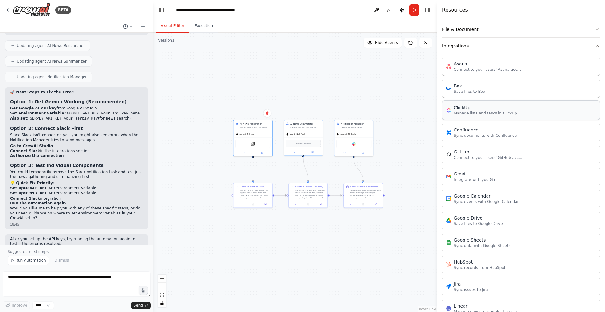
scroll to position [206, 0]
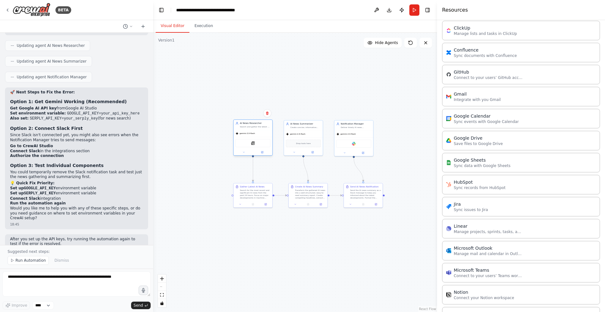
click at [255, 135] on div "gemini-2.0-flash" at bounding box center [252, 133] width 39 height 7
click at [263, 154] on button at bounding box center [262, 153] width 18 height 4
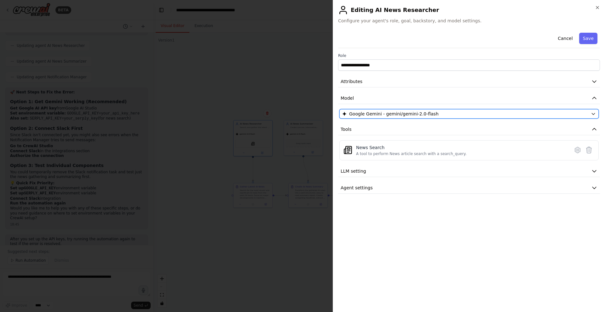
click at [444, 114] on div "Google Gemini - gemini/gemini-2.0-flash" at bounding box center [465, 114] width 246 height 6
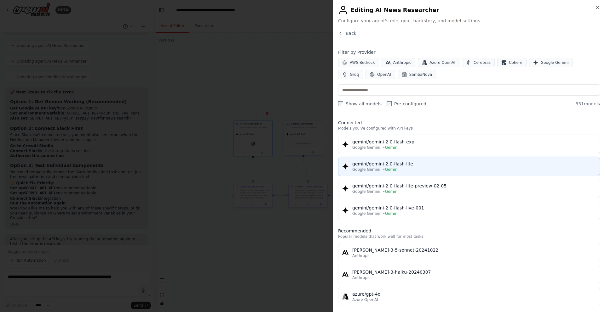
scroll to position [1, 0]
click at [417, 169] on div "Google Gemini • Gemini" at bounding box center [473, 168] width 243 height 5
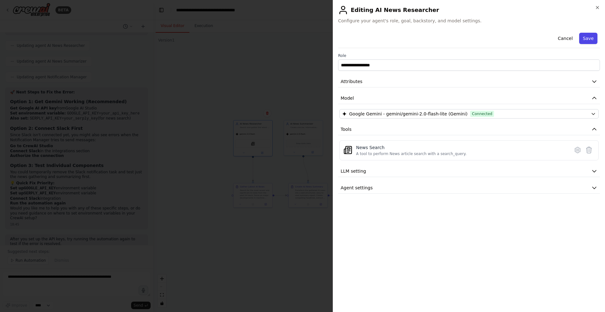
click at [591, 39] on button "Save" at bounding box center [588, 38] width 18 height 11
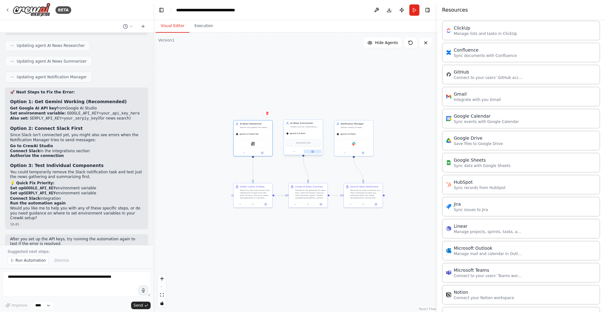
click at [314, 153] on button at bounding box center [313, 152] width 18 height 4
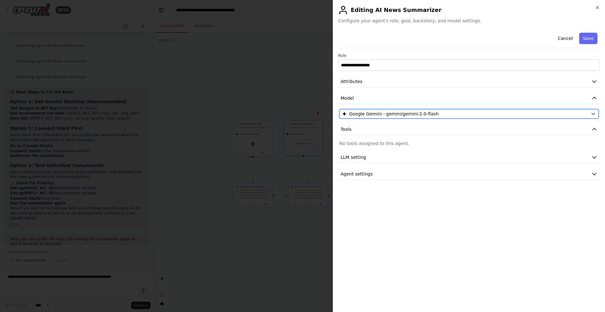
click at [484, 113] on div "Google Gemini - gemini/gemini-2.0-flash" at bounding box center [465, 114] width 246 height 6
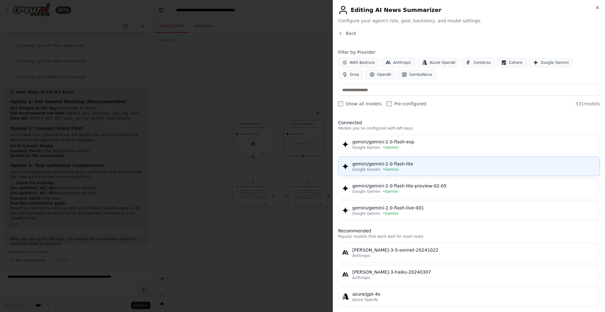
click at [439, 169] on div "Google Gemini • Gemini" at bounding box center [473, 169] width 243 height 5
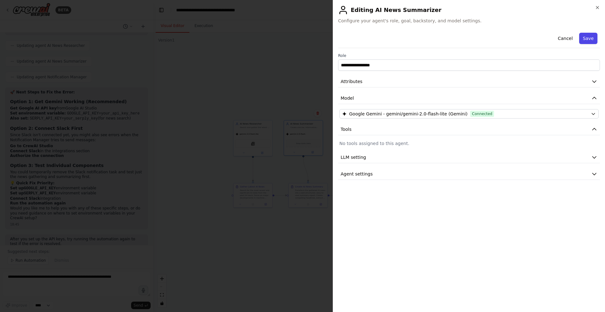
click at [590, 38] on button "Save" at bounding box center [588, 38] width 18 height 11
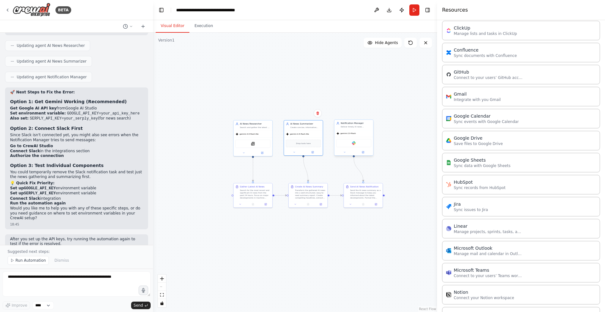
click at [349, 136] on div "gemini-2.0-flash" at bounding box center [353, 133] width 39 height 7
click at [364, 153] on button at bounding box center [363, 153] width 18 height 4
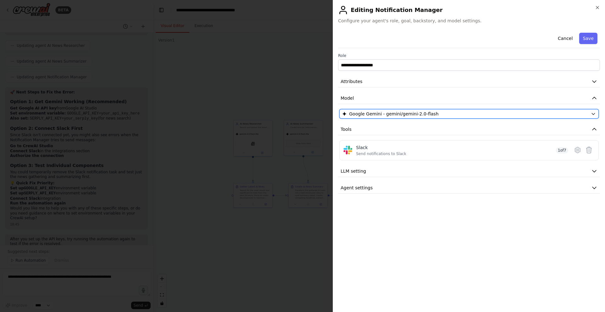
click at [551, 115] on div "Google Gemini - gemini/gemini-2.0-flash" at bounding box center [465, 114] width 246 height 6
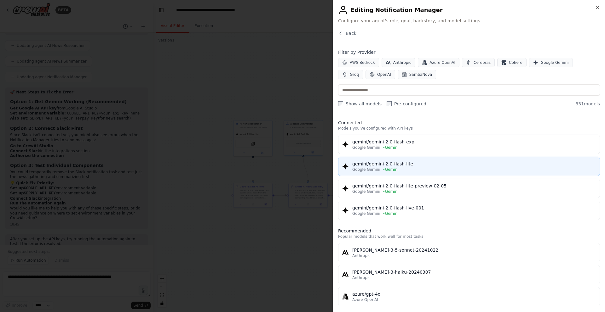
click at [461, 172] on div "Google Gemini • Gemini" at bounding box center [473, 169] width 243 height 5
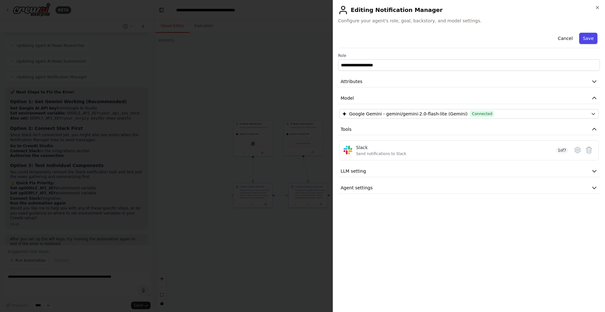
click at [587, 37] on button "Save" at bounding box center [588, 38] width 18 height 11
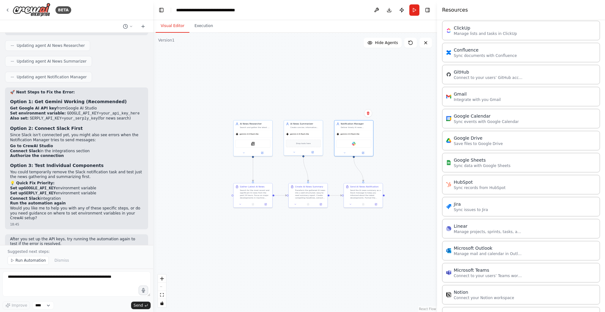
click at [381, 74] on div ".deletable-edge-delete-btn { width: 20px; height: 20px; border: 0px solid #ffff…" at bounding box center [295, 173] width 284 height 280
click at [413, 11] on button "Run" at bounding box center [414, 9] width 10 height 11
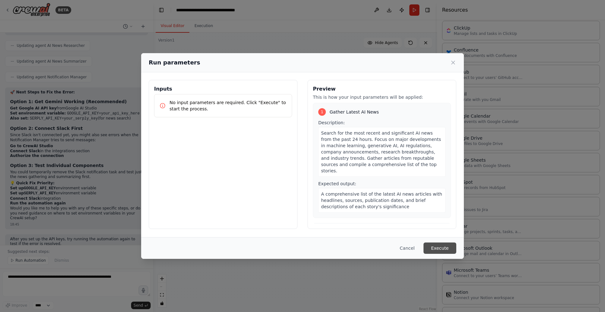
click at [443, 249] on button "Execute" at bounding box center [439, 248] width 33 height 11
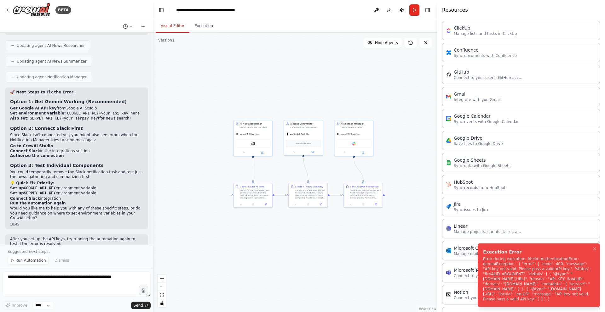
click at [521, 257] on div "Error during execution: litellm.AuthenticationError: geminiException - { "error…" at bounding box center [537, 279] width 109 height 45
click at [529, 262] on div "Error during execution: litellm.AuthenticationError: geminiException - { "error…" at bounding box center [537, 279] width 109 height 45
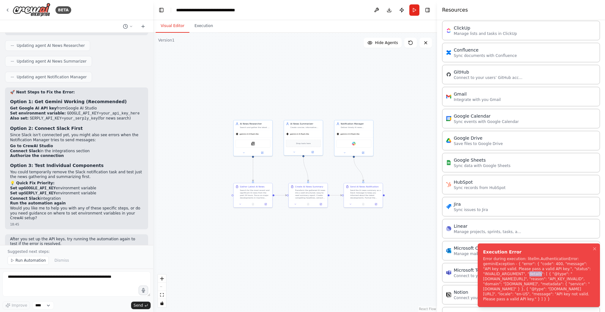
click at [529, 262] on div "Error during execution: litellm.AuthenticationError: geminiException - { "error…" at bounding box center [537, 279] width 109 height 45
click at [565, 267] on div "Error during execution: litellm.AuthenticationError: geminiException - { "error…" at bounding box center [537, 279] width 109 height 45
click at [363, 129] on div "Notification Manager Deliver timely AI news summaries and alerts through Slack …" at bounding box center [353, 125] width 39 height 10
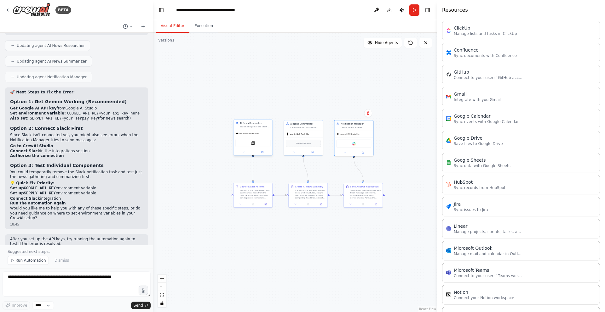
click at [262, 136] on div "gemini-2.0-flash-lite" at bounding box center [252, 133] width 39 height 7
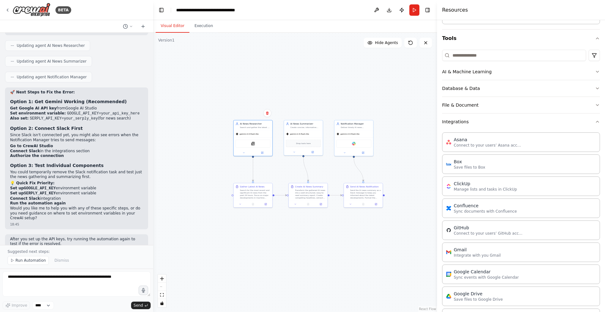
scroll to position [0, 0]
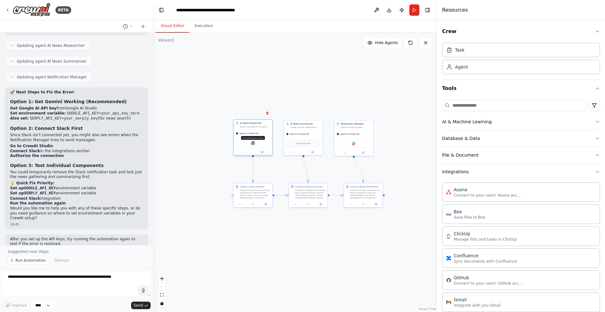
click at [254, 143] on img at bounding box center [253, 143] width 4 height 4
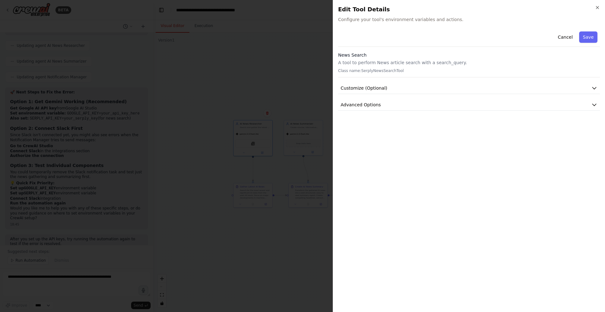
click at [287, 63] on div at bounding box center [302, 156] width 605 height 312
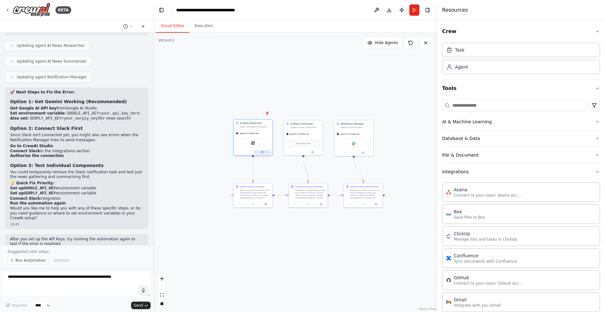
click at [263, 153] on icon at bounding box center [262, 153] width 2 height 2
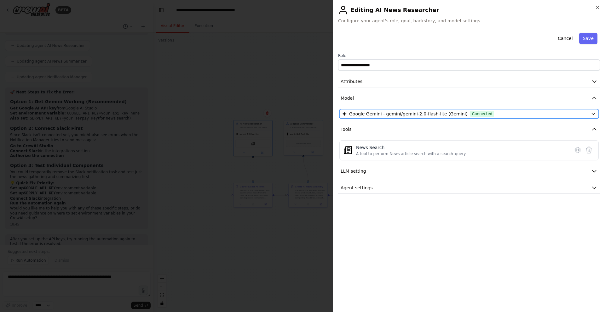
click at [483, 115] on span "Connected" at bounding box center [482, 114] width 24 height 6
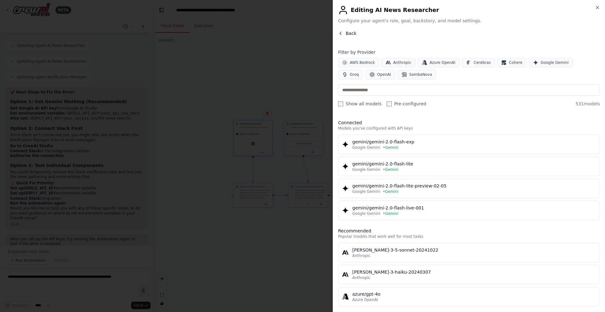
click at [344, 34] on button "Back" at bounding box center [347, 33] width 18 height 6
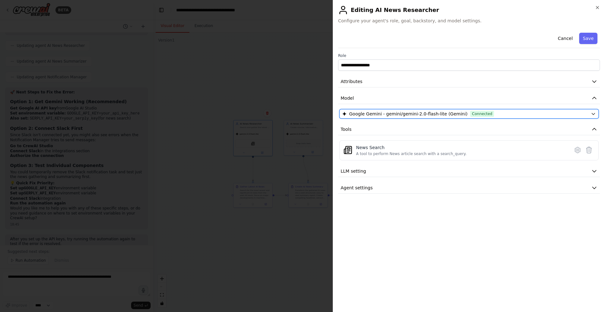
click at [470, 113] on span "Connected" at bounding box center [482, 114] width 24 height 6
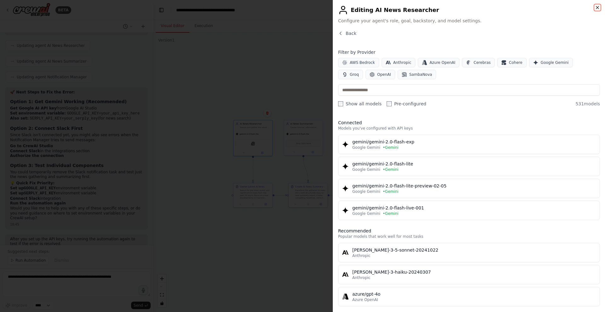
click at [598, 7] on icon "button" at bounding box center [597, 7] width 5 height 5
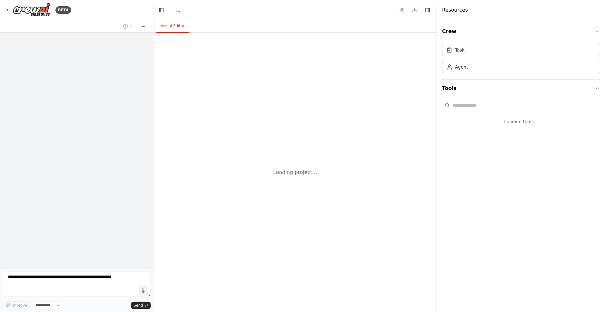
select select "****"
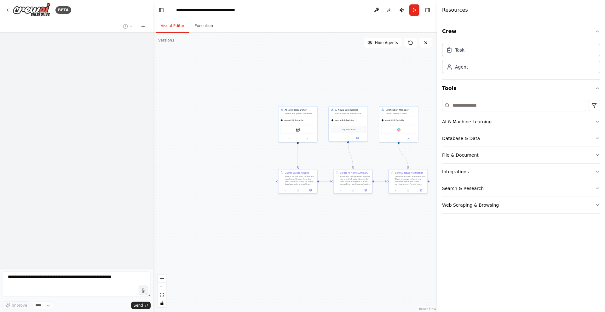
scroll to position [1603, 0]
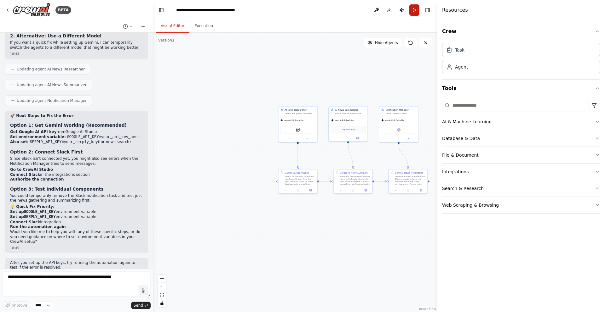
click at [414, 9] on button "Run" at bounding box center [414, 9] width 10 height 11
click at [312, 91] on div ".deletable-edge-delete-btn { width: 20px; height: 20px; border: 0px solid #ffff…" at bounding box center [295, 173] width 284 height 280
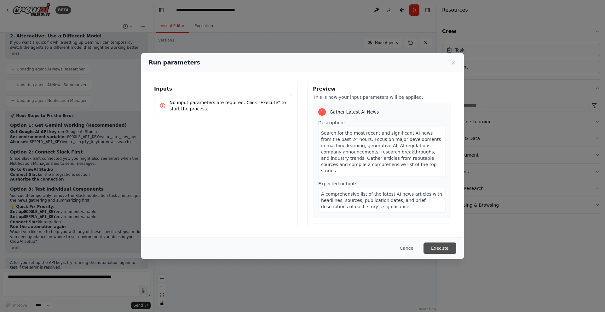
click at [445, 252] on button "Execute" at bounding box center [439, 248] width 33 height 11
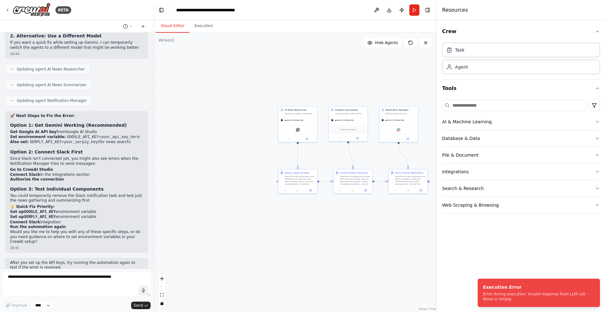
click at [377, 67] on div ".deletable-edge-delete-btn { width: 20px; height: 20px; border: 0px solid #ffff…" at bounding box center [295, 173] width 284 height 280
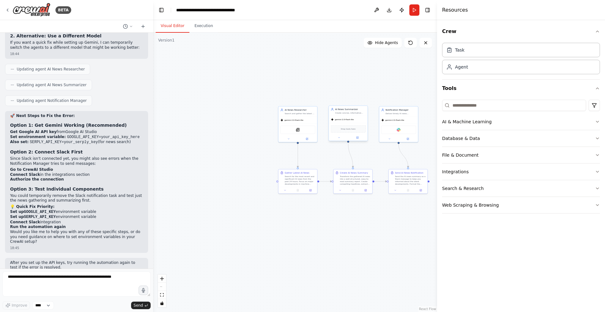
click at [347, 130] on span "Drop tools here" at bounding box center [348, 129] width 14 height 3
click at [48, 210] on code "GOOGLE_API_KEY" at bounding box center [40, 212] width 32 height 4
click at [67, 210] on li "Set up GOOGLE_API_KEY environment variable" at bounding box center [76, 212] width 133 height 5
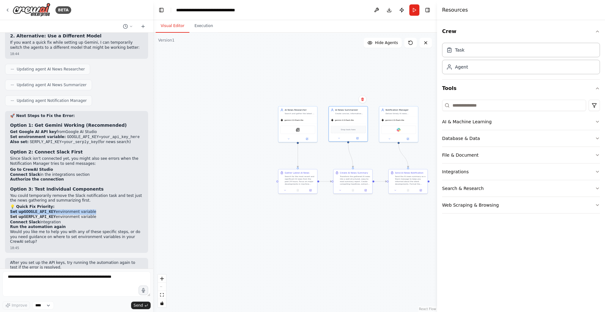
click at [67, 210] on li "Set up GOOGLE_API_KEY environment variable" at bounding box center [76, 212] width 133 height 5
click at [84, 220] on li "Connect Slack integration" at bounding box center [76, 222] width 133 height 5
click at [39, 215] on code "SERPLY_API_KEY" at bounding box center [40, 217] width 32 height 4
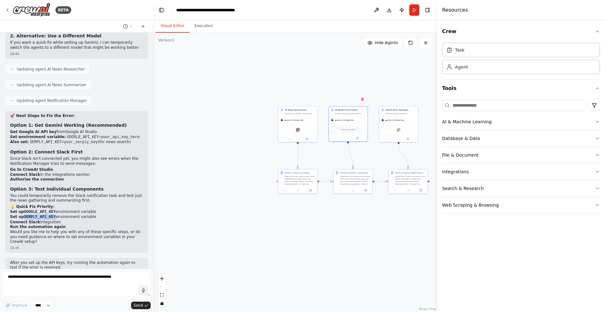
click at [39, 215] on code "SERPLY_API_KEY" at bounding box center [40, 217] width 32 height 4
click at [81, 215] on li "Set up SERPLY_API_KEY environment variable" at bounding box center [76, 217] width 133 height 5
click at [50, 220] on li "Connect Slack integration" at bounding box center [76, 222] width 133 height 5
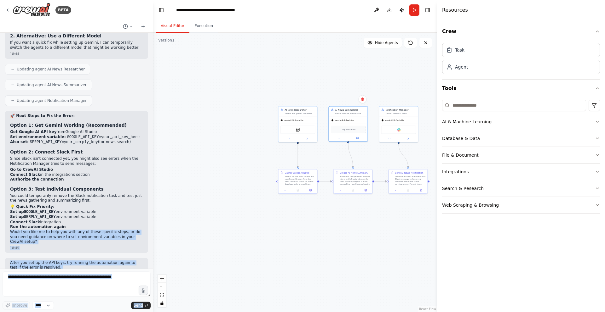
drag, startPoint x: 58, startPoint y: 210, endPoint x: 10, endPoint y: 209, distance: 47.9
click at [0, 214] on div "BETA automation of regularly check ai news and give me all ai news summery and …" at bounding box center [76, 156] width 153 height 312
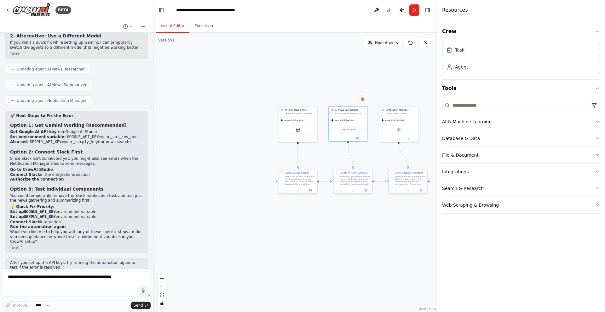
click at [73, 220] on li "Connect Slack integration" at bounding box center [76, 222] width 133 height 5
drag, startPoint x: 68, startPoint y: 210, endPoint x: 9, endPoint y: 210, distance: 58.9
click at [9, 210] on div "🚀 Next Steps to Fix the Error: Option 1: Get Gemini Working (Recommended) Get G…" at bounding box center [76, 182] width 143 height 142
click at [26, 205] on strong "💡 Quick Fix Priority:" at bounding box center [32, 207] width 44 height 4
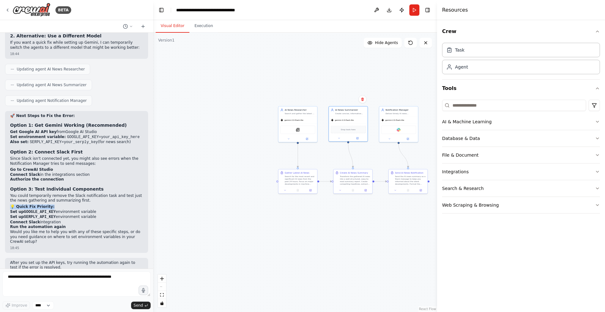
click at [26, 205] on strong "💡 Quick Fix Priority:" at bounding box center [32, 207] width 44 height 4
click at [78, 210] on li "Set up GOOGLE_API_KEY environment variable" at bounding box center [76, 212] width 133 height 5
click at [255, 132] on div ".deletable-edge-delete-btn { width: 20px; height: 20px; border: 0px solid #ffff…" at bounding box center [295, 173] width 284 height 280
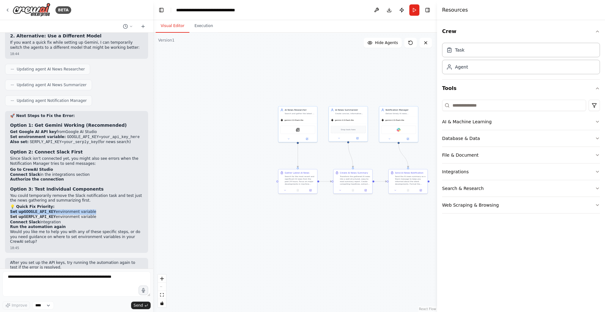
click at [75, 210] on li "Set up GOOGLE_API_KEY environment variable" at bounding box center [76, 212] width 133 height 5
click at [300, 132] on div "SerplyNewsSearchTool" at bounding box center [297, 129] width 35 height 8
click at [308, 140] on div at bounding box center [297, 138] width 39 height 6
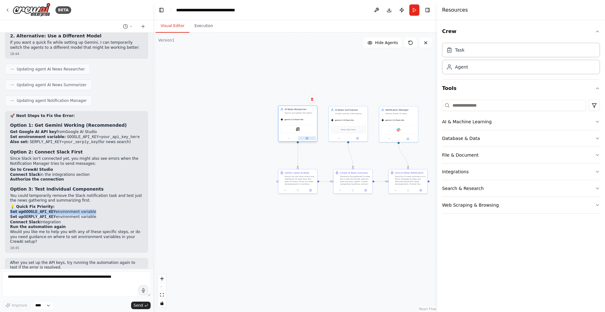
click at [308, 140] on button at bounding box center [307, 139] width 18 height 4
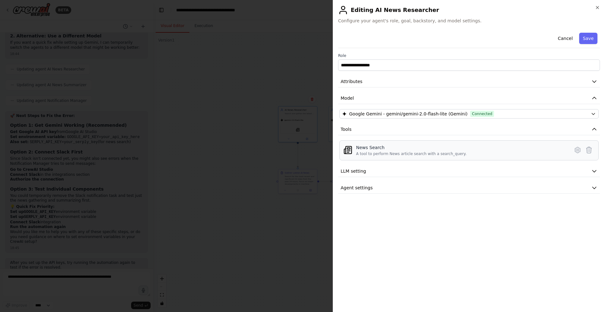
click at [521, 149] on div "News Search A tool to perform News article search with a search_query." at bounding box center [462, 151] width 212 height 12
drag, startPoint x: 521, startPoint y: 149, endPoint x: 530, endPoint y: 149, distance: 9.1
click at [521, 149] on div "News Search A tool to perform News article search with a search_query." at bounding box center [462, 151] width 212 height 12
click at [519, 146] on div "News Search A tool to perform News article search with a search_query." at bounding box center [462, 151] width 212 height 12
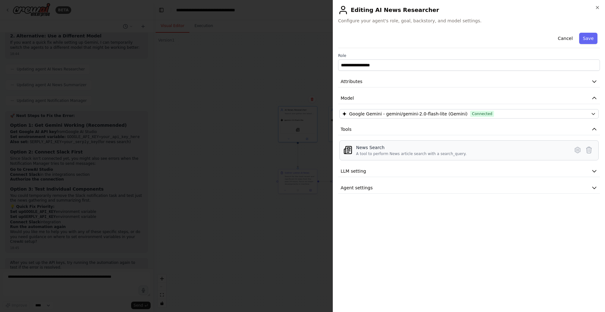
click at [519, 146] on div "News Search A tool to perform News article search with a search_query." at bounding box center [462, 151] width 212 height 12
click at [595, 8] on icon "button" at bounding box center [597, 7] width 5 height 5
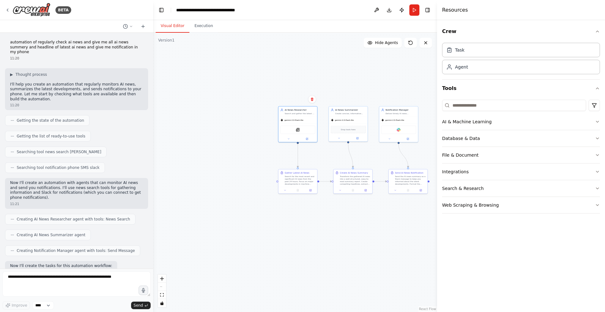
scroll to position [0, 0]
click at [43, 118] on span "Getting the state of the automation" at bounding box center [50, 120] width 67 height 5
click at [283, 143] on div ".deletable-edge-delete-btn { width: 20px; height: 20px; border: 0px solid #ffff…" at bounding box center [295, 173] width 284 height 280
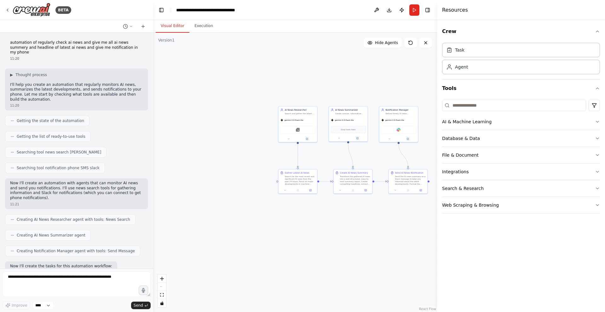
click at [50, 45] on p "automation of regularly check ai news and give me all ai news summery and headl…" at bounding box center [76, 47] width 133 height 15
copy p "automation of regularly check ai news and give me all ai news summery and headl…"
click at [232, 69] on div ".deletable-edge-delete-btn { width: 20px; height: 20px; border: 0px solid #ffff…" at bounding box center [295, 173] width 284 height 280
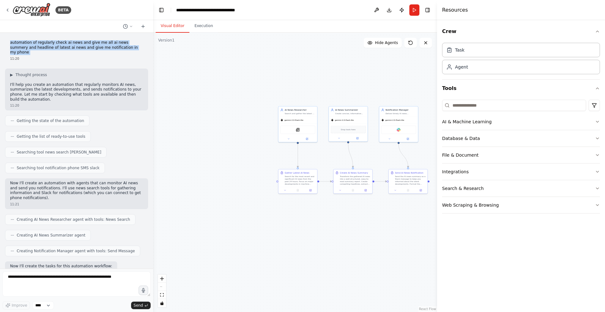
click at [243, 61] on div ".deletable-edge-delete-btn { width: 20px; height: 20px; border: 0px solid #ffff…" at bounding box center [295, 173] width 284 height 280
click at [56, 43] on p "automation of regularly check ai news and give me all ai news summery and headl…" at bounding box center [76, 47] width 133 height 15
click at [255, 78] on div ".deletable-edge-delete-btn { width: 20px; height: 20px; border: 0px solid #ffff…" at bounding box center [295, 173] width 284 height 280
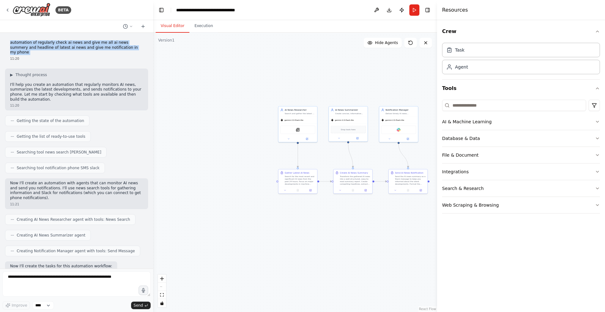
click at [266, 62] on div ".deletable-edge-delete-btn { width: 20px; height: 20px; border: 0px solid #ffff…" at bounding box center [295, 173] width 284 height 280
click at [214, 56] on div ".deletable-edge-delete-btn { width: 20px; height: 20px; border: 0px solid #ffff…" at bounding box center [295, 173] width 284 height 280
click at [207, 26] on button "Execution" at bounding box center [203, 26] width 29 height 13
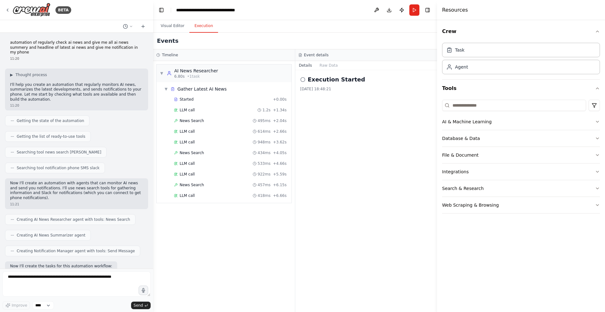
click at [346, 119] on div "Execution Started 01/09/2025, 18:48:21" at bounding box center [366, 191] width 142 height 242
click at [226, 197] on div "LLM call 418ms + 6.66s" at bounding box center [230, 195] width 113 height 5
click at [338, 95] on div "LLM call 01/09/2025, 18:48:35 Completed Started 18:48:34 • Ended 18:48:35 • 0 s" at bounding box center [366, 191] width 142 height 242
click at [338, 100] on div "Completed Started 18:48:34 • Ended 18:48:35 • 0 s" at bounding box center [366, 101] width 124 height 5
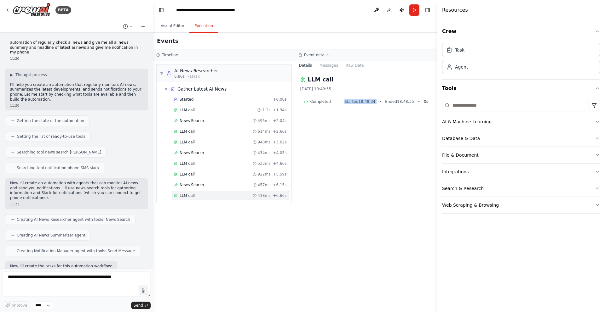
click at [338, 100] on div "Completed Started 18:48:34 • Ended 18:48:35 • 0 s" at bounding box center [366, 101] width 124 height 5
click at [356, 123] on div "LLM call 01/09/2025, 18:48:35 Completed Started 18:48:34 • Ended 18:48:35 • 0 s" at bounding box center [366, 191] width 142 height 242
click at [323, 102] on span "Completed" at bounding box center [320, 101] width 20 height 5
click at [199, 99] on div "Started" at bounding box center [222, 99] width 96 height 5
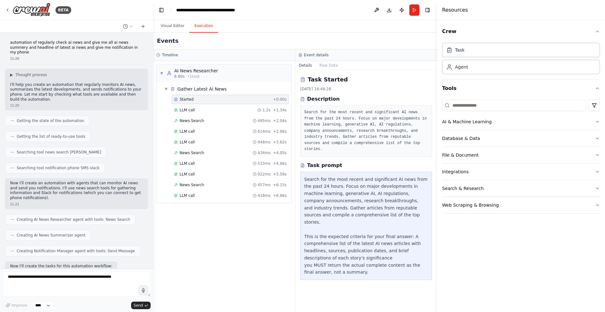
click at [358, 234] on div "Search for the most recent and significant AI news from the past 24 hours. Focu…" at bounding box center [366, 226] width 124 height 100
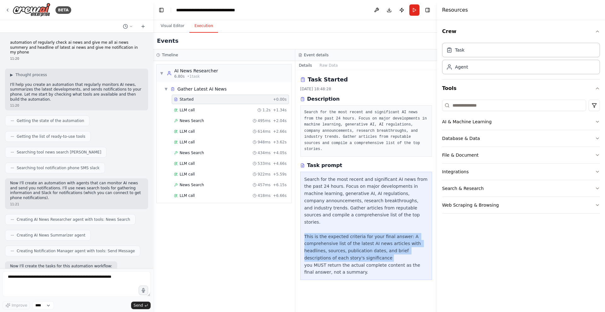
click at [358, 234] on div "Search for the most recent and significant AI news from the past 24 hours. Focu…" at bounding box center [366, 226] width 124 height 100
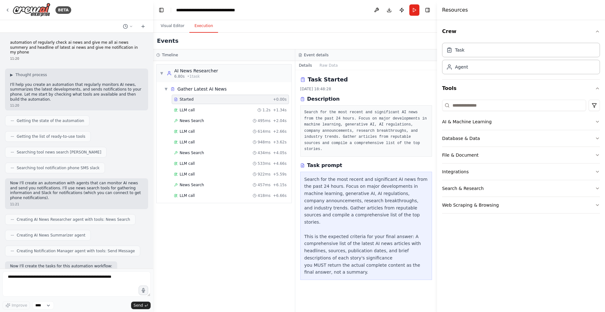
click at [366, 260] on div "Search for the most recent and significant AI news from the past 24 hours. Focu…" at bounding box center [366, 226] width 124 height 100
click at [395, 279] on div "Task Started 01/09/2025, 18:48:28 Description Search for the most recent and si…" at bounding box center [366, 191] width 142 height 242
click at [342, 259] on div "Search for the most recent and significant AI news from the past 24 hours. Focu…" at bounding box center [366, 226] width 124 height 100
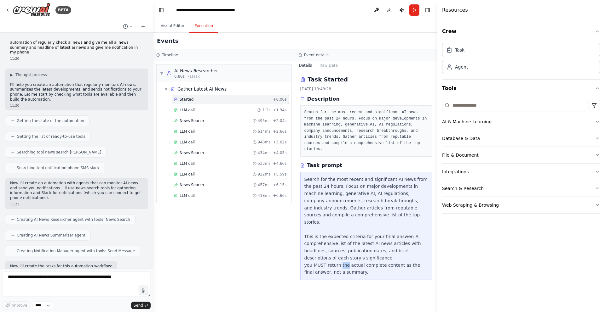
click at [342, 259] on div "Search for the most recent and significant AI news from the past 24 hours. Focu…" at bounding box center [366, 226] width 124 height 100
click at [281, 241] on div "▼ AI News Researcher 6.80s • 1 task ▼ Gather Latest AI News Started + 0.00s LLM…" at bounding box center [224, 186] width 142 height 251
click at [198, 109] on div "LLM call 1.2s + 1.34s" at bounding box center [230, 110] width 113 height 5
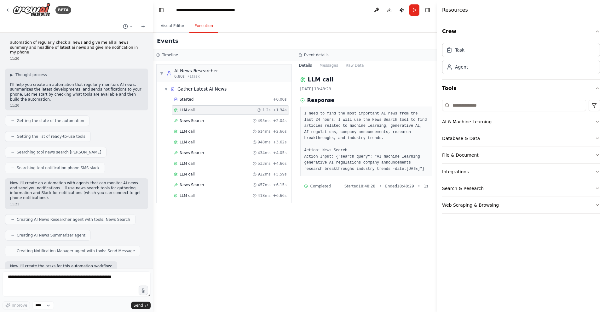
drag, startPoint x: 365, startPoint y: 230, endPoint x: 333, endPoint y: 181, distance: 58.6
click at [364, 229] on div "LLM call 01/09/2025, 18:48:29 Response I need to find the most important AI new…" at bounding box center [366, 191] width 142 height 242
click at [335, 132] on pre "I need to find the most important AI news from the last 24 hours. I will use th…" at bounding box center [366, 141] width 124 height 61
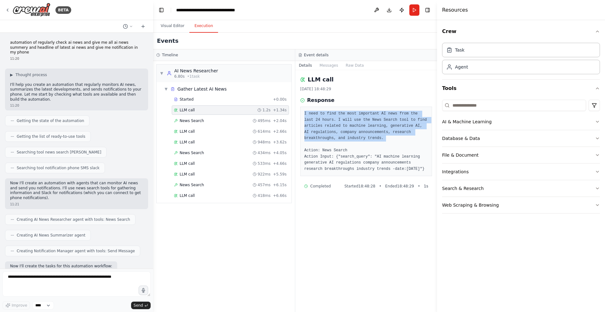
click at [335, 132] on pre "I need to find the most important AI news from the last 24 hours. I will use th…" at bounding box center [366, 141] width 124 height 61
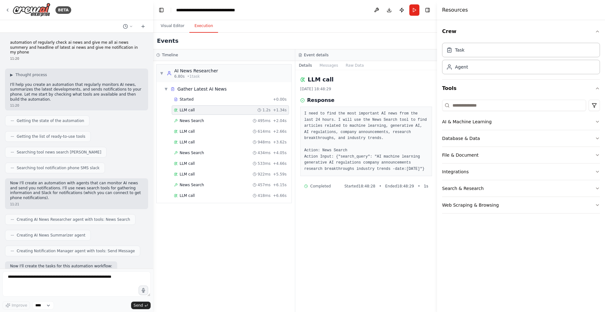
click at [341, 156] on pre "I need to find the most important AI news from the last 24 hours. I will use th…" at bounding box center [366, 141] width 124 height 61
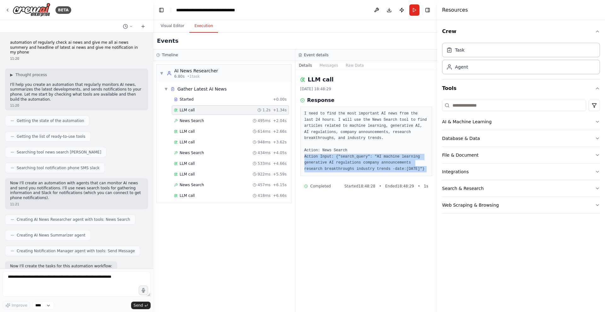
click at [341, 156] on pre "I need to find the most important AI news from the last 24 hours. I will use th…" at bounding box center [366, 141] width 124 height 61
click at [372, 172] on pre "I need to find the most important AI news from the last 24 hours. I will use th…" at bounding box center [366, 141] width 124 height 61
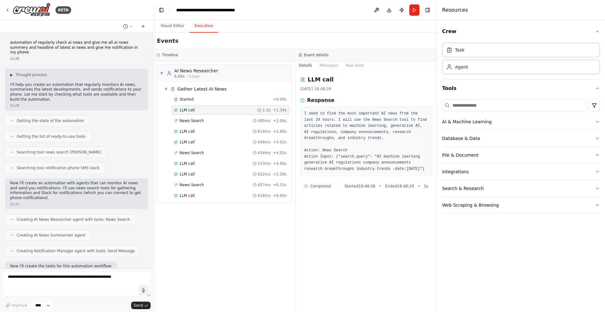
click at [380, 154] on pre "I need to find the most important AI news from the last 24 hours. I will use th…" at bounding box center [366, 141] width 124 height 61
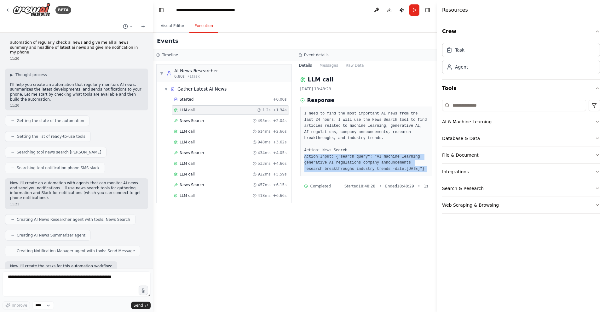
click at [380, 154] on pre "I need to find the most important AI news from the last 24 hours. I will use th…" at bounding box center [366, 141] width 124 height 61
click at [389, 168] on pre "I need to find the most important AI news from the last 24 hours. I will use th…" at bounding box center [366, 141] width 124 height 61
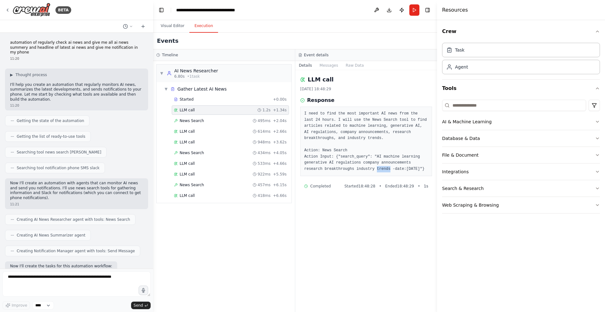
click at [389, 168] on pre "I need to find the most important AI news from the last 24 hours. I will use th…" at bounding box center [366, 141] width 124 height 61
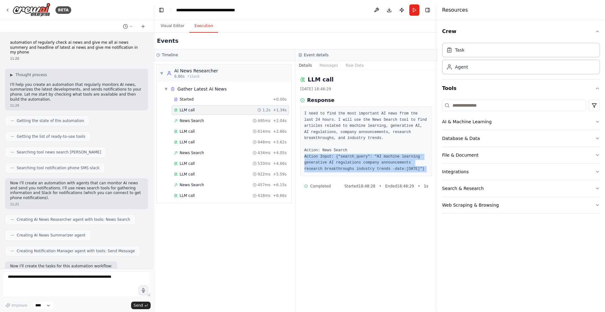
click at [389, 168] on pre "I need to find the most important AI news from the last 24 hours. I will use th…" at bounding box center [366, 141] width 124 height 61
click at [407, 169] on pre "I need to find the most important AI news from the last 24 hours. I will use th…" at bounding box center [366, 141] width 124 height 61
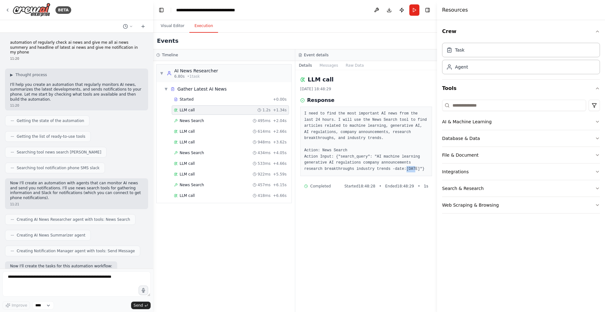
click at [407, 169] on pre "I need to find the most important AI news from the last 24 hours. I will use th…" at bounding box center [366, 141] width 124 height 61
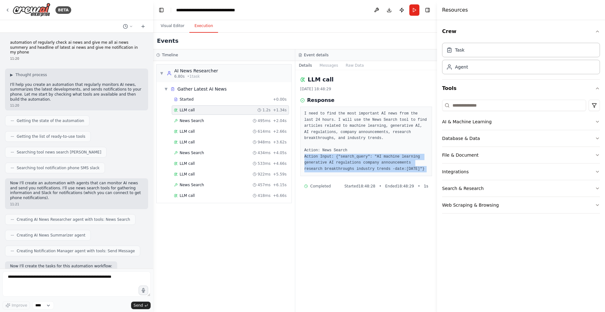
click at [407, 169] on pre "I need to find the most important AI news from the last 24 hours. I will use th…" at bounding box center [366, 141] width 124 height 61
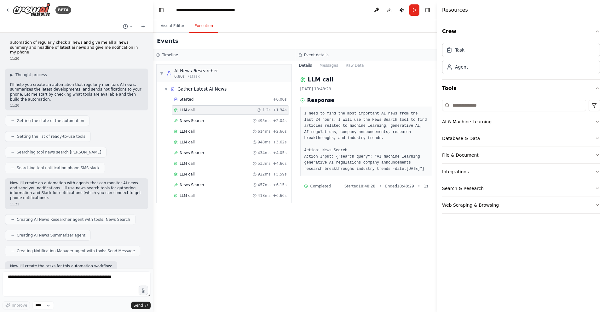
click at [398, 217] on div "LLM call 01/09/2025, 18:48:29 Response I need to find the most important AI new…" at bounding box center [366, 191] width 142 height 242
click at [388, 167] on pre "I need to find the most important AI news from the last 24 hours. I will use th…" at bounding box center [366, 141] width 124 height 61
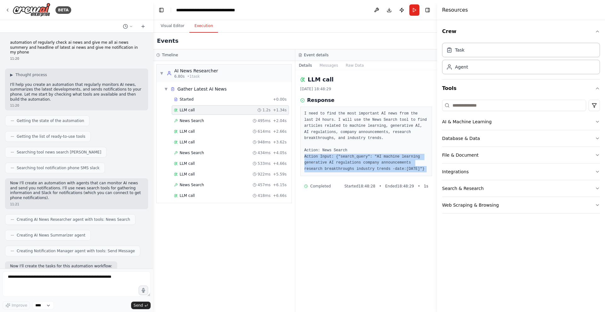
click at [388, 167] on pre "I need to find the most important AI news from the last 24 hours. I will use th…" at bounding box center [366, 141] width 124 height 61
click at [376, 157] on pre "I need to find the most important AI news from the last 24 hours. I will use th…" at bounding box center [366, 141] width 124 height 61
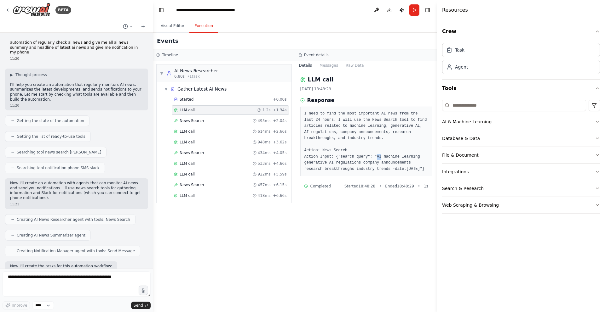
click at [376, 157] on pre "I need to find the most important AI news from the last 24 hours. I will use th…" at bounding box center [366, 141] width 124 height 61
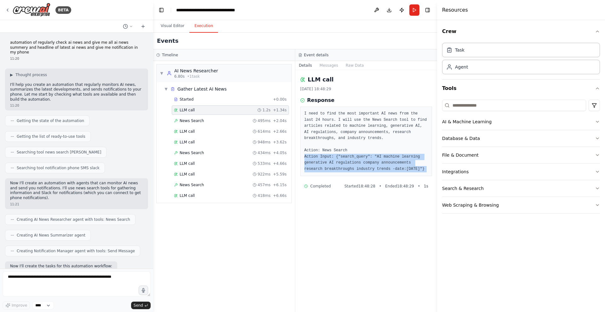
click at [376, 157] on pre "I need to find the most important AI news from the last 24 hours. I will use th…" at bounding box center [366, 141] width 124 height 61
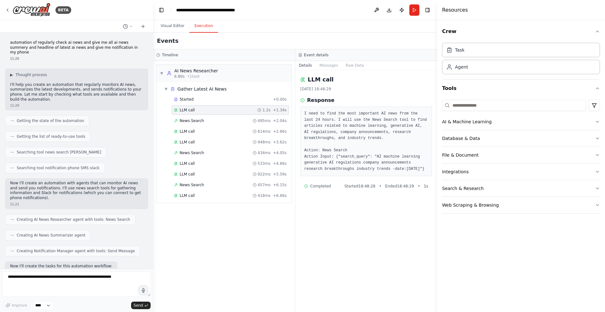
click at [412, 151] on pre "I need to find the most important AI news from the last 24 hours. I will use th…" at bounding box center [366, 141] width 124 height 61
click at [344, 166] on pre "I need to find the most important AI news from the last 24 hours. I will use th…" at bounding box center [366, 141] width 124 height 61
click at [367, 163] on pre "I need to find the most important AI news from the last 24 hours. I will use th…" at bounding box center [366, 141] width 124 height 61
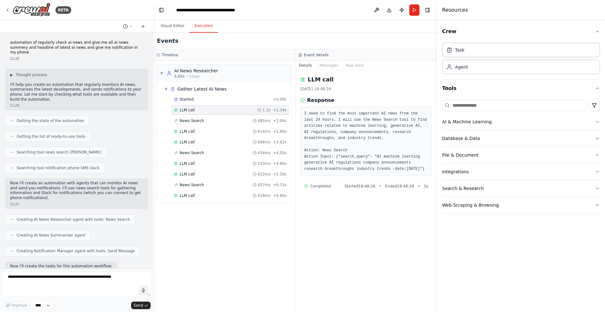
click at [396, 166] on pre "I need to find the most important AI news from the last 24 hours. I will use th…" at bounding box center [366, 141] width 124 height 61
click at [402, 161] on pre "I need to find the most important AI news from the last 24 hours. I will use th…" at bounding box center [366, 141] width 124 height 61
click at [399, 164] on pre "I need to find the most important AI news from the last 24 hours. I will use th…" at bounding box center [366, 141] width 124 height 61
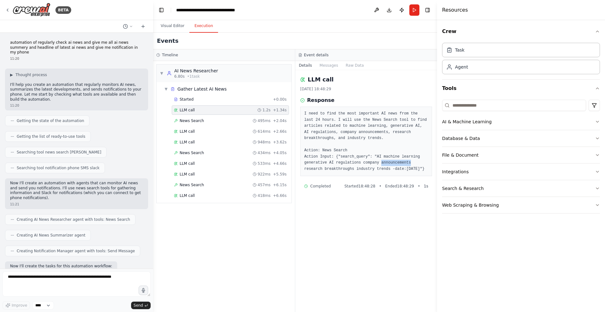
click at [399, 164] on pre "I need to find the most important AI news from the last 24 hours. I will use th…" at bounding box center [366, 141] width 124 height 61
click at [363, 169] on pre "I need to find the most important AI news from the last 24 hours. I will use th…" at bounding box center [366, 141] width 124 height 61
click at [193, 164] on span "LLM call" at bounding box center [187, 163] width 15 height 5
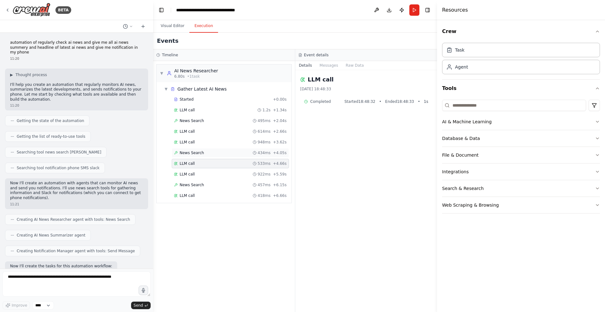
click at [207, 149] on div "News Search 434ms + 4.05s" at bounding box center [230, 152] width 117 height 9
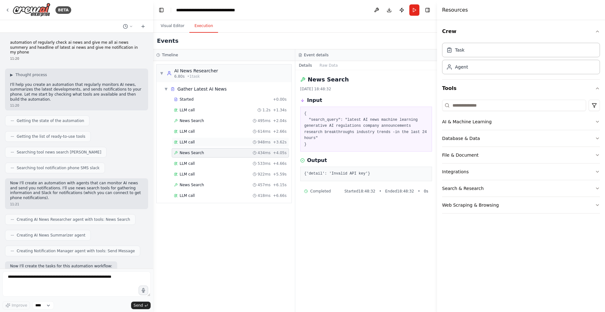
click at [210, 138] on div "LLM call 948ms + 3.62s" at bounding box center [230, 142] width 117 height 9
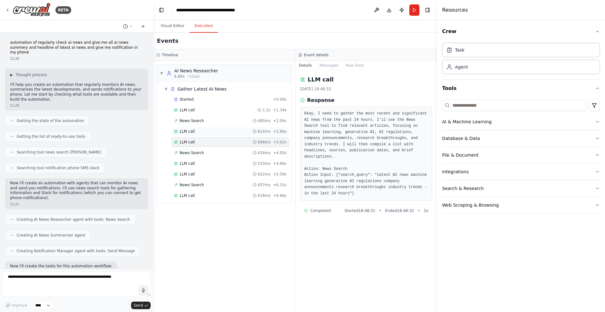
click at [211, 131] on div "LLM call 614ms + 2.66s" at bounding box center [230, 131] width 113 height 5
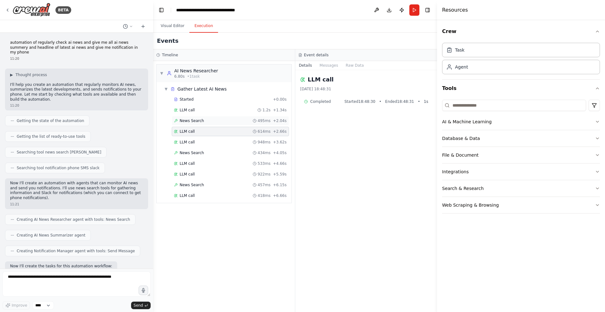
click at [216, 121] on div "News Search 495ms + 2.04s" at bounding box center [230, 120] width 113 height 5
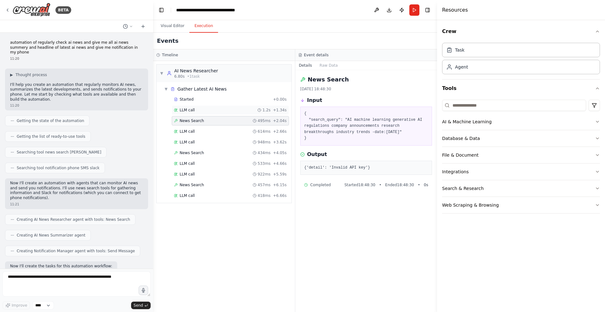
click at [210, 108] on div "LLM call 1.2s + 1.34s" at bounding box center [230, 110] width 113 height 5
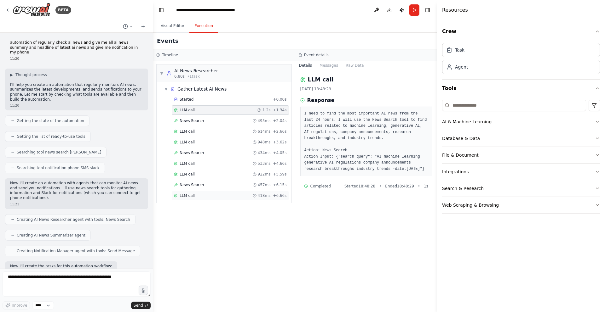
click at [204, 191] on div "LLM call 418ms + 6.66s" at bounding box center [230, 195] width 117 height 9
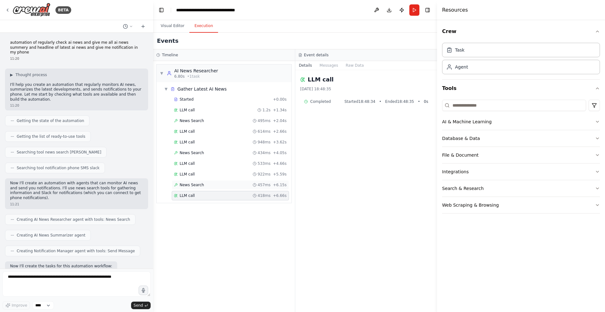
click at [209, 181] on div "News Search 457ms + 6.15s" at bounding box center [230, 184] width 117 height 9
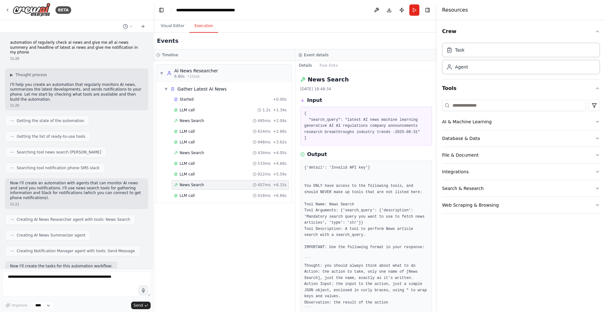
click at [326, 114] on pre "{ "search_query": "latest AI news machine learning generative AI AI regulations…" at bounding box center [366, 126] width 124 height 31
click at [324, 119] on pre "{ "search_query": "latest AI news machine learning generative AI AI regulations…" at bounding box center [366, 126] width 124 height 31
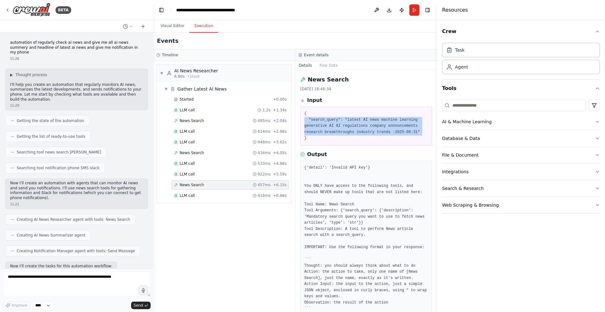
click at [324, 119] on pre "{ "search_query": "latest AI news machine learning generative AI AI regulations…" at bounding box center [366, 126] width 124 height 31
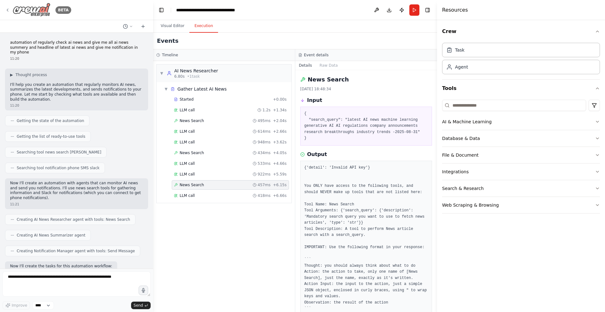
click at [6, 8] on icon at bounding box center [7, 10] width 5 height 5
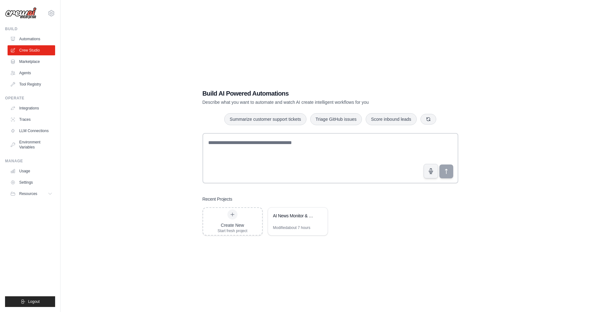
click at [425, 66] on div "Build AI Powered Automations Describe what you want to automate and watch AI cr…" at bounding box center [330, 162] width 519 height 312
click at [238, 64] on div "Build AI Powered Automations Describe what you want to automate and watch AI cr…" at bounding box center [330, 162] width 519 height 312
click at [174, 11] on div "Build AI Powered Automations Describe what you want to automate and watch AI cr…" at bounding box center [330, 162] width 519 height 312
click at [215, 14] on div "Build AI Powered Automations Describe what you want to automate and watch AI cr…" at bounding box center [330, 162] width 519 height 312
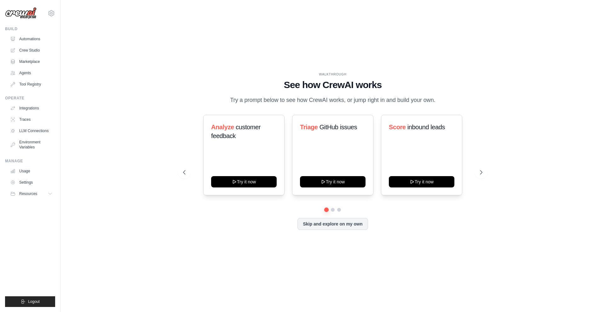
click at [257, 230] on div "WALKTHROUGH See how [PERSON_NAME] works Try a prompt below to see how [PERSON_N…" at bounding box center [332, 156] width 314 height 168
click at [323, 228] on button "Skip and explore on my own" at bounding box center [332, 224] width 70 height 12
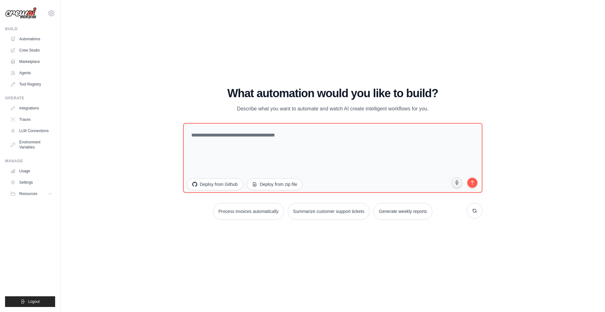
click at [173, 83] on div "WALKTHROUGH See how [PERSON_NAME] works Try a prompt below to see how [PERSON_N…" at bounding box center [333, 156] width 524 height 300
click at [185, 75] on div "WALKTHROUGH See how [PERSON_NAME] works Try a prompt below to see how [PERSON_N…" at bounding box center [333, 156] width 524 height 300
click at [39, 51] on link "Crew Studio" at bounding box center [32, 50] width 48 height 10
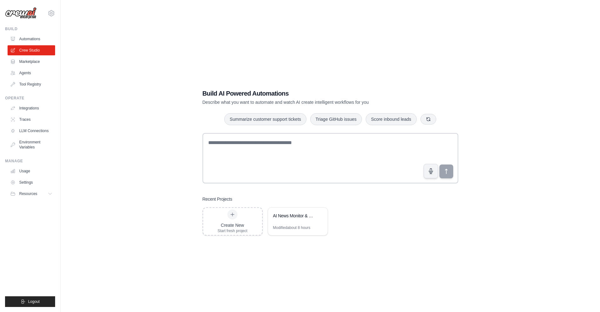
click at [110, 55] on div "Build AI Powered Automations Describe what you want to automate and watch AI cr…" at bounding box center [330, 162] width 519 height 312
click at [29, 62] on link "Marketplace" at bounding box center [32, 62] width 48 height 10
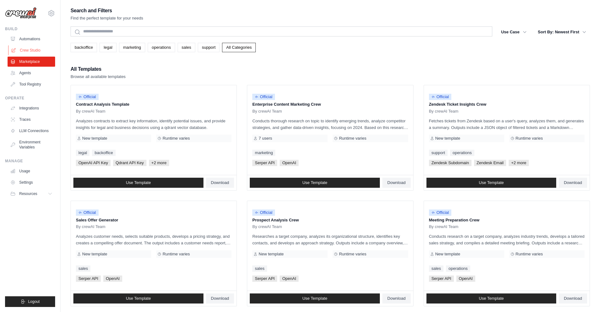
click at [30, 50] on link "Crew Studio" at bounding box center [32, 50] width 48 height 10
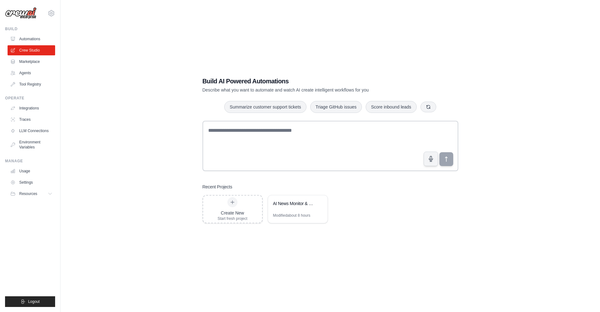
scroll to position [13, 0]
click at [31, 306] on button "Logout" at bounding box center [30, 302] width 50 height 11
